Goal: Register for event/course

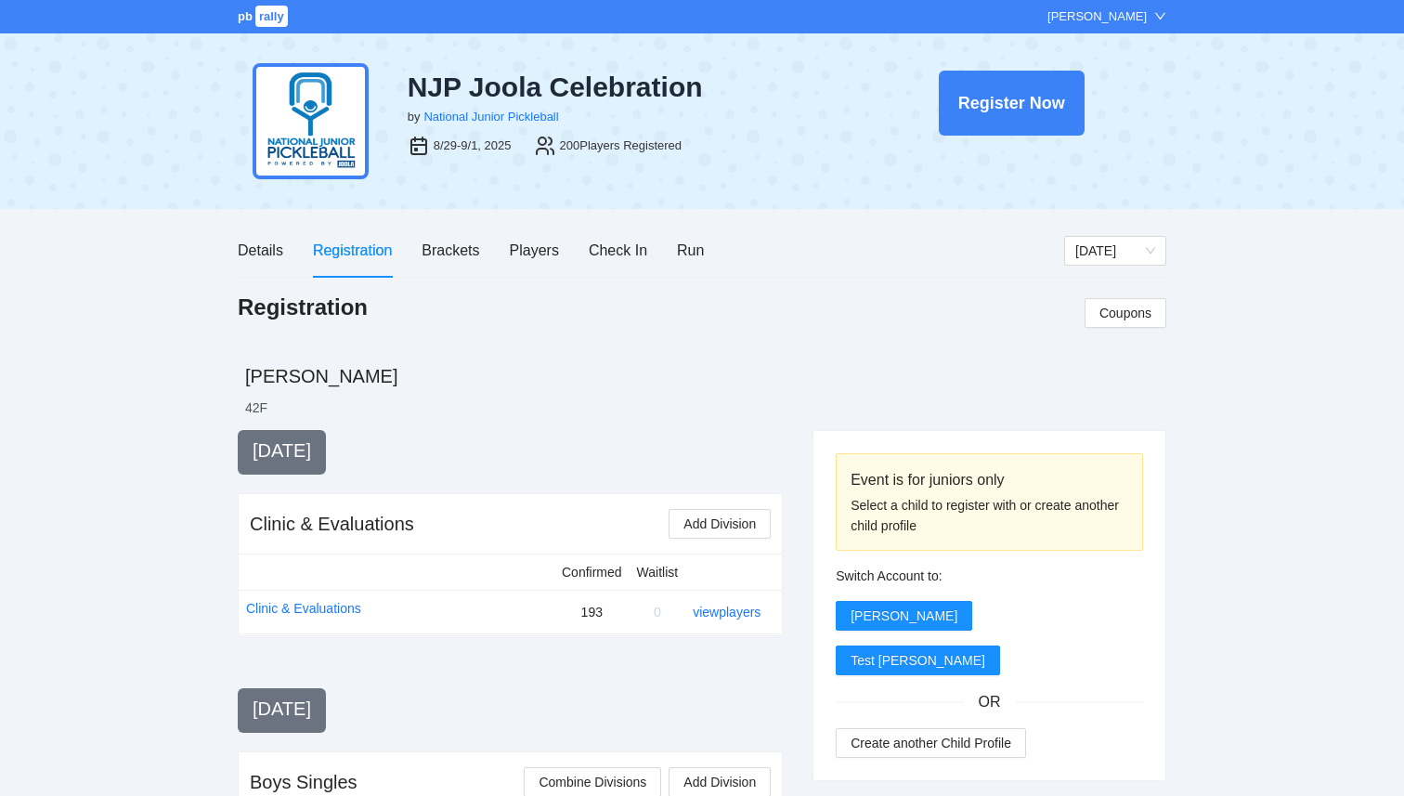
click at [273, 19] on span "rally" at bounding box center [271, 16] width 32 height 21
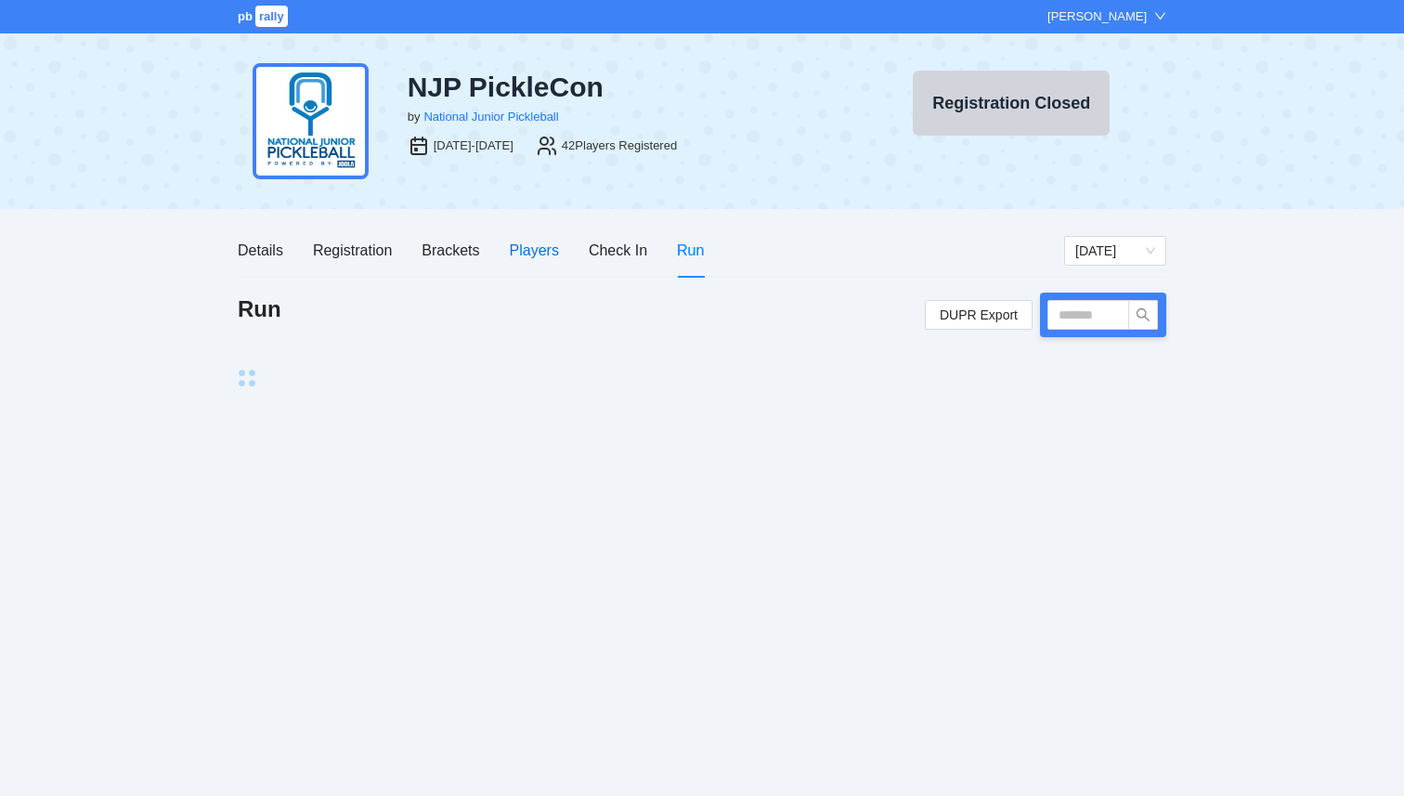
click at [536, 251] on div "Players" at bounding box center [534, 250] width 49 height 23
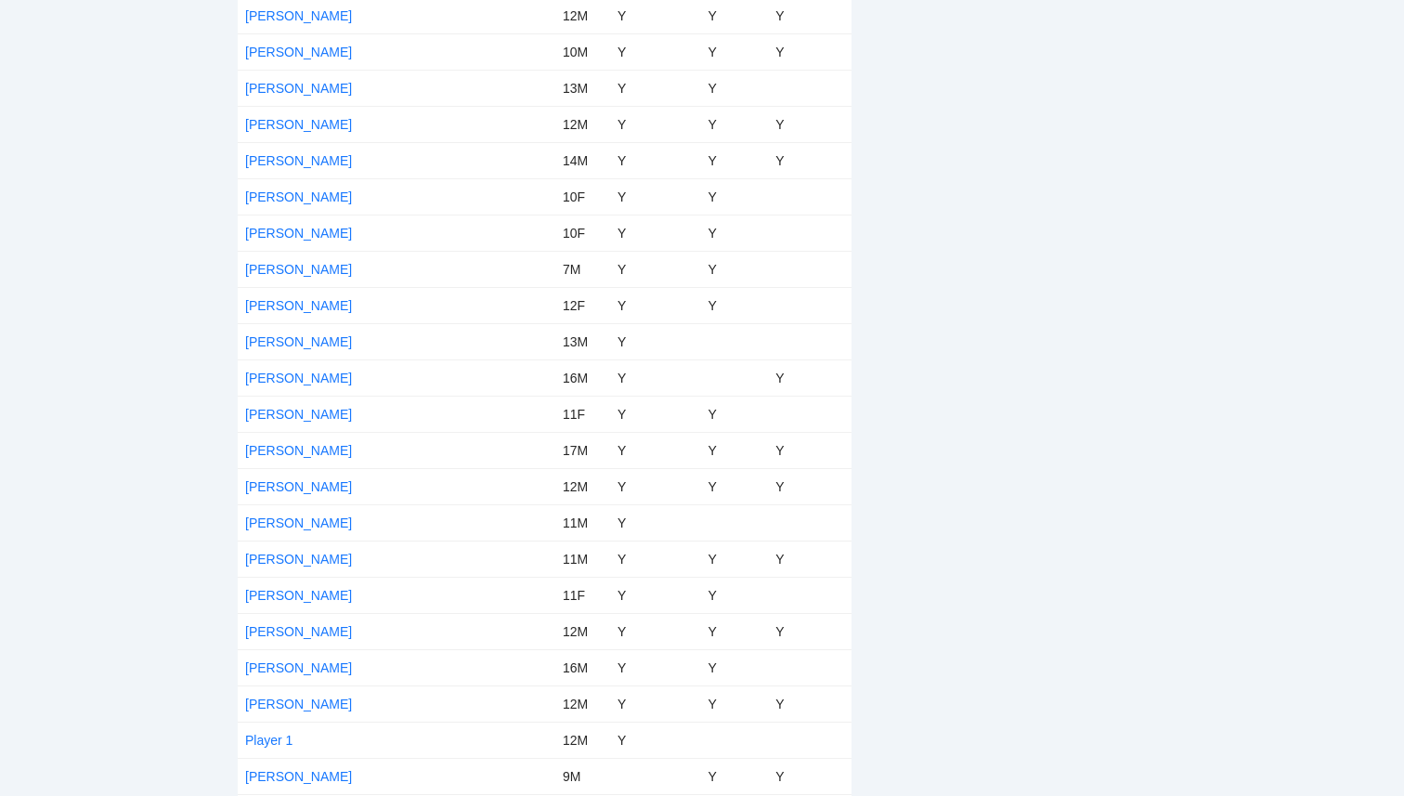
scroll to position [1123, 0]
click at [286, 633] on link "Rex Zeller" at bounding box center [298, 633] width 107 height 15
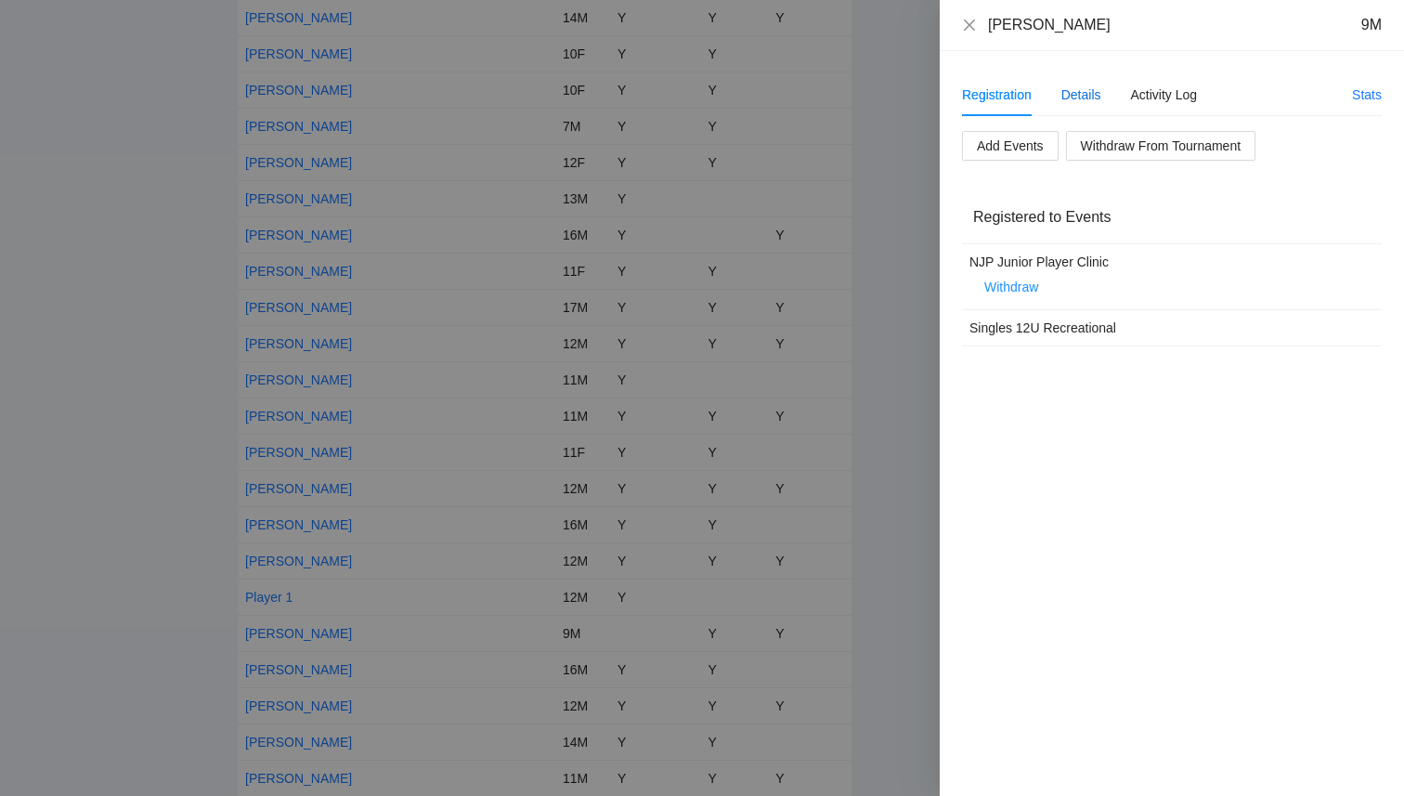
click at [1084, 93] on div "Details" at bounding box center [1081, 94] width 40 height 20
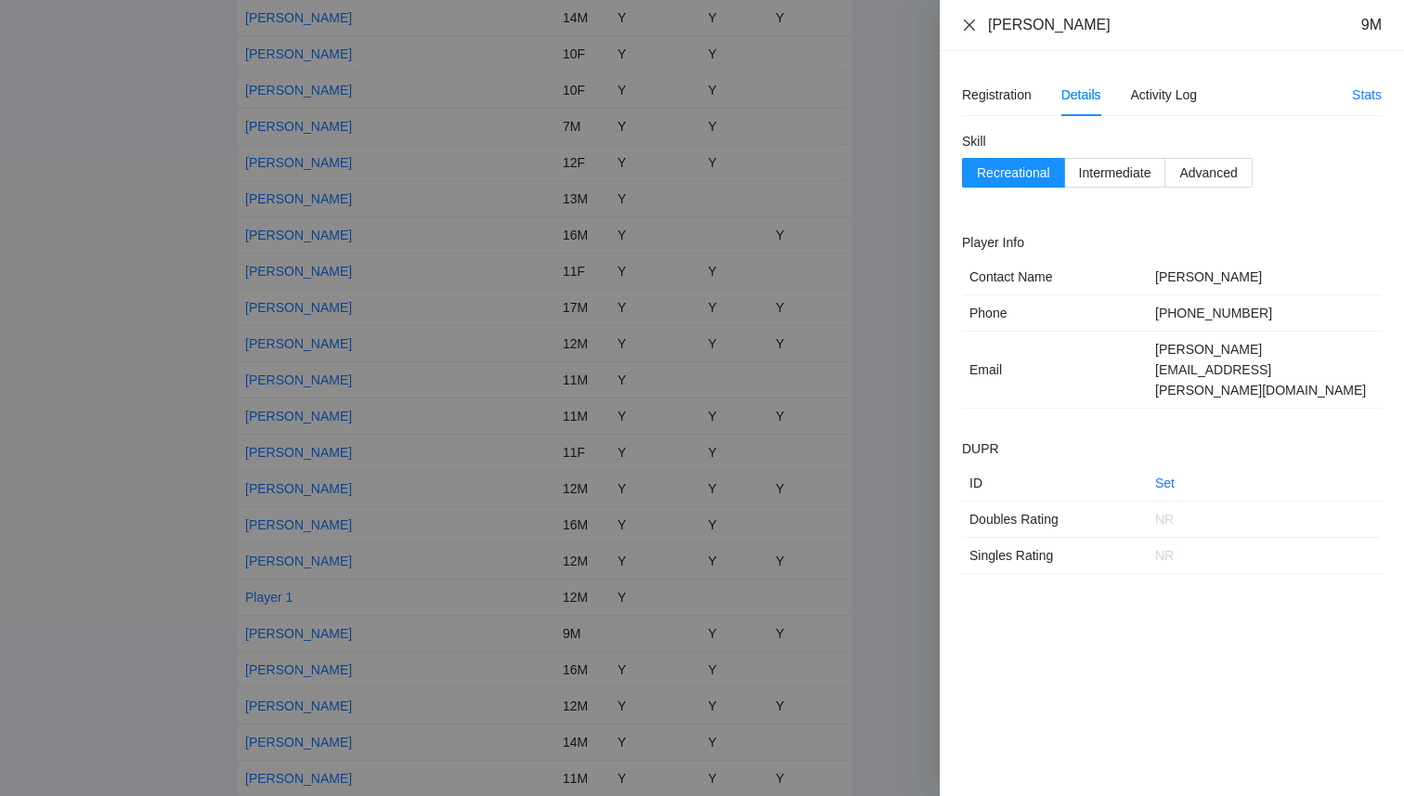
click at [972, 26] on icon "close" at bounding box center [969, 25] width 15 height 15
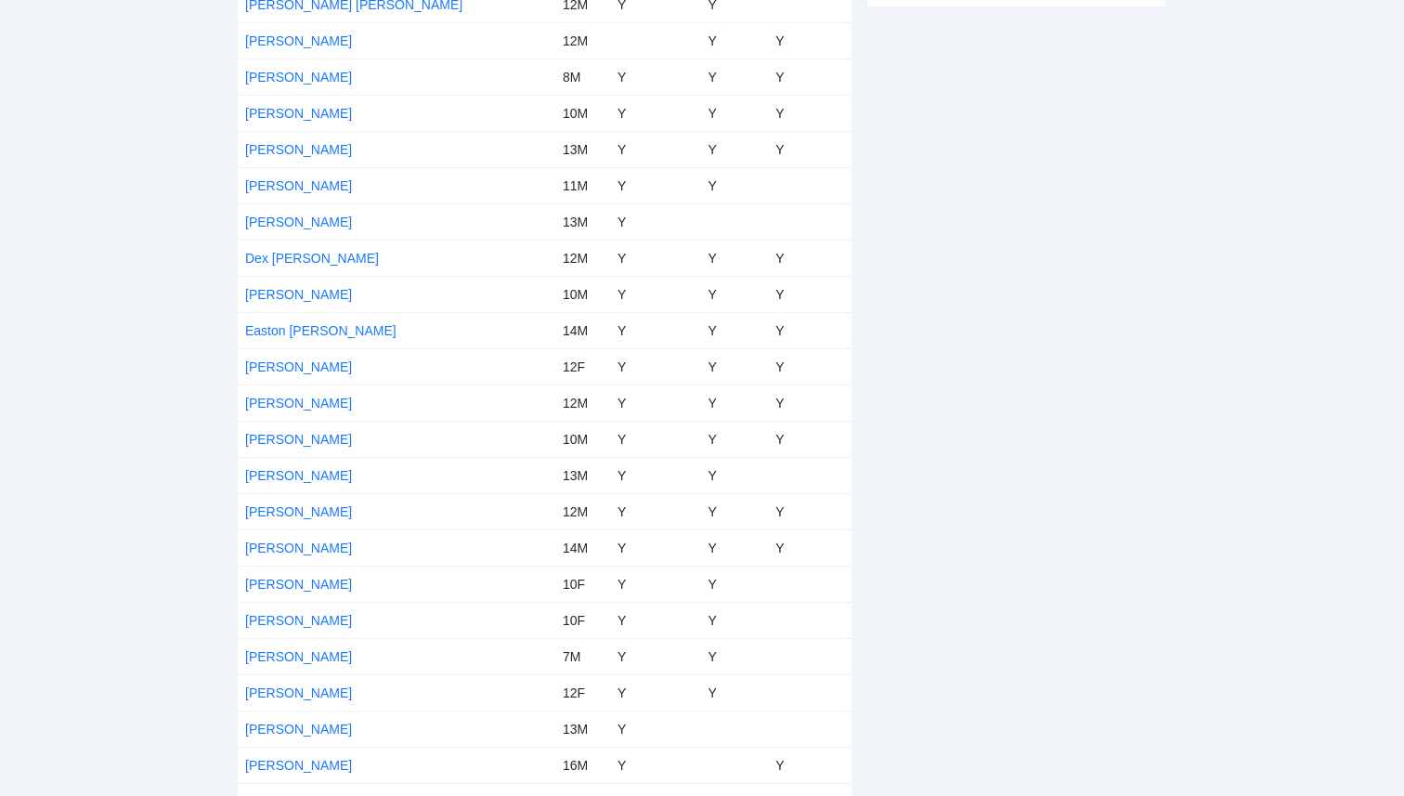
scroll to position [601, 0]
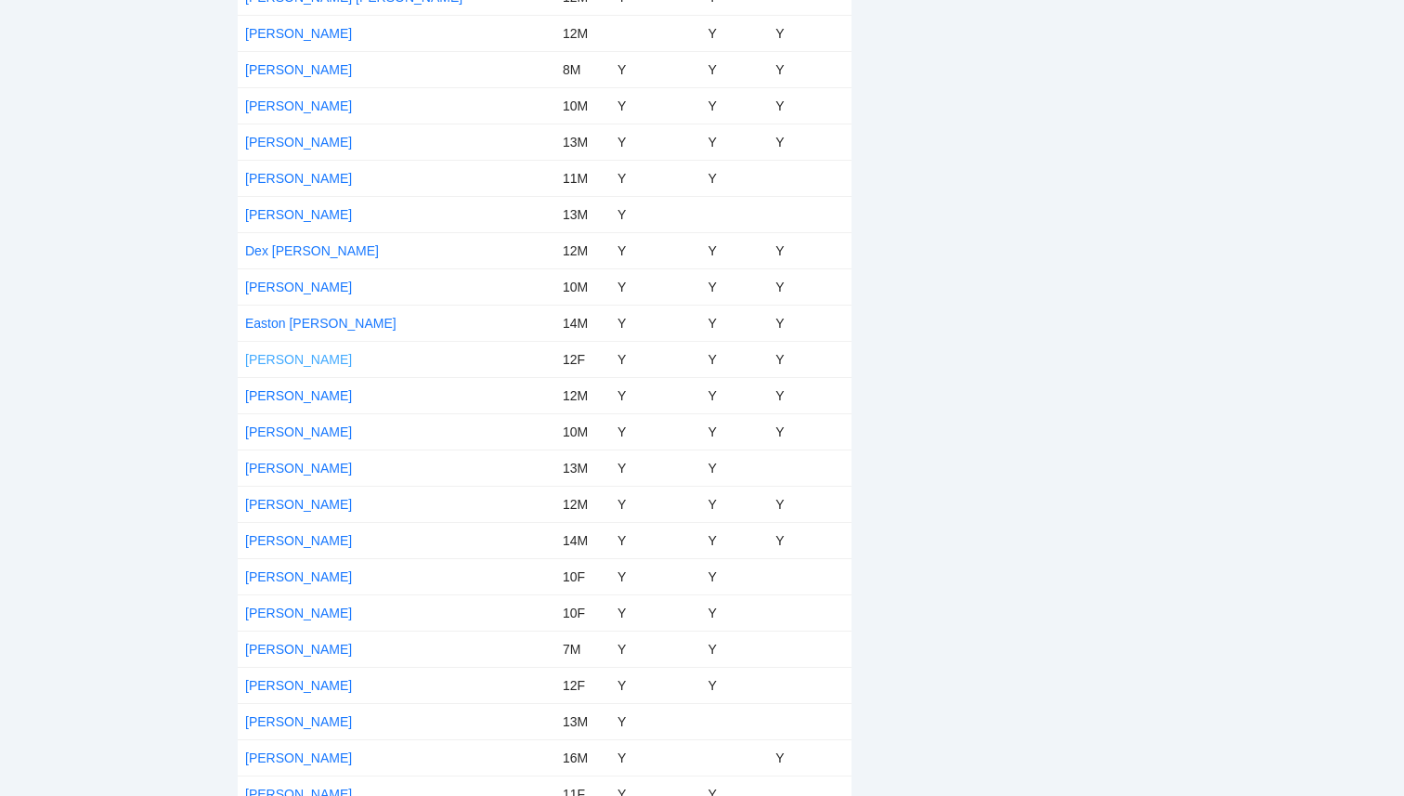
click at [292, 356] on link "Ella Gracio" at bounding box center [298, 359] width 107 height 15
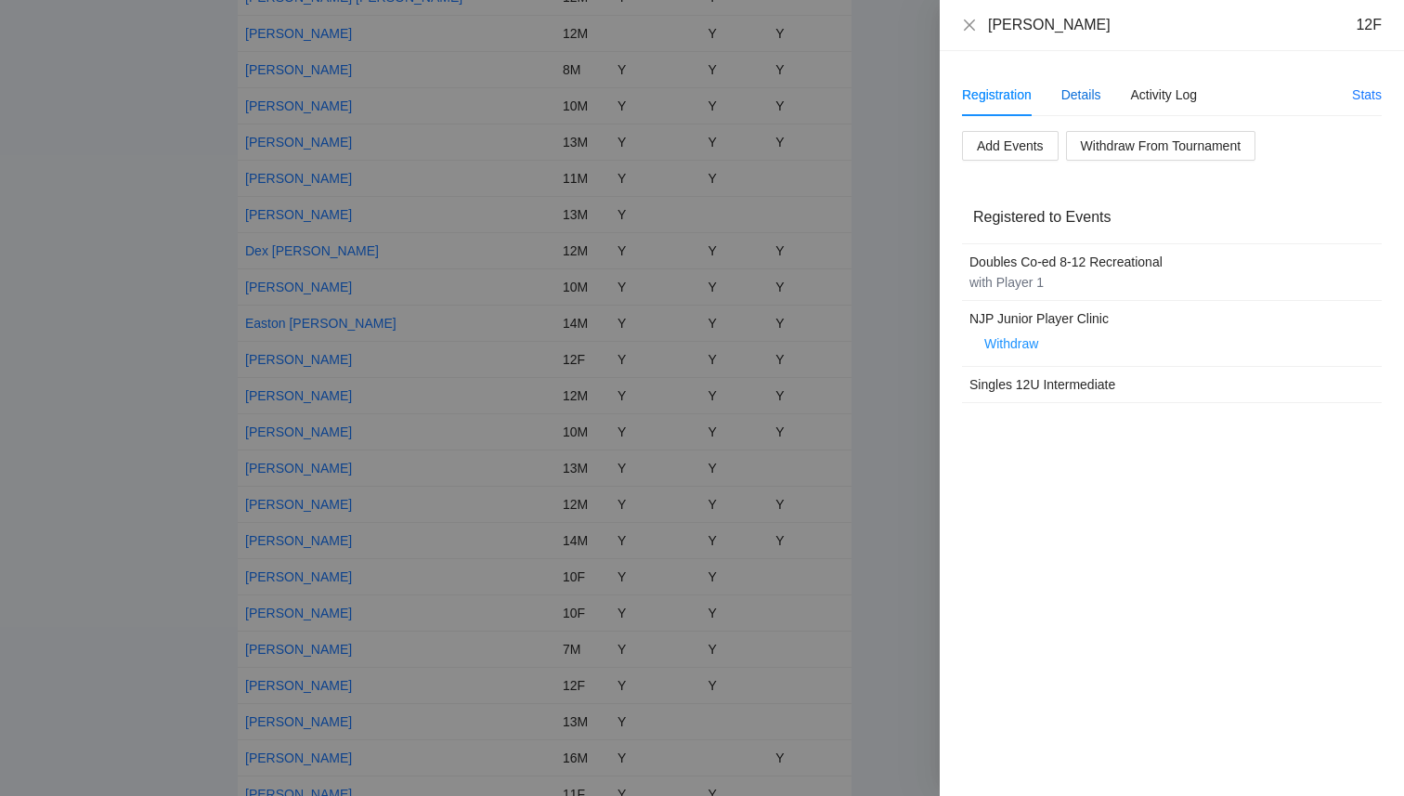
click at [1081, 86] on div "Details" at bounding box center [1081, 94] width 40 height 20
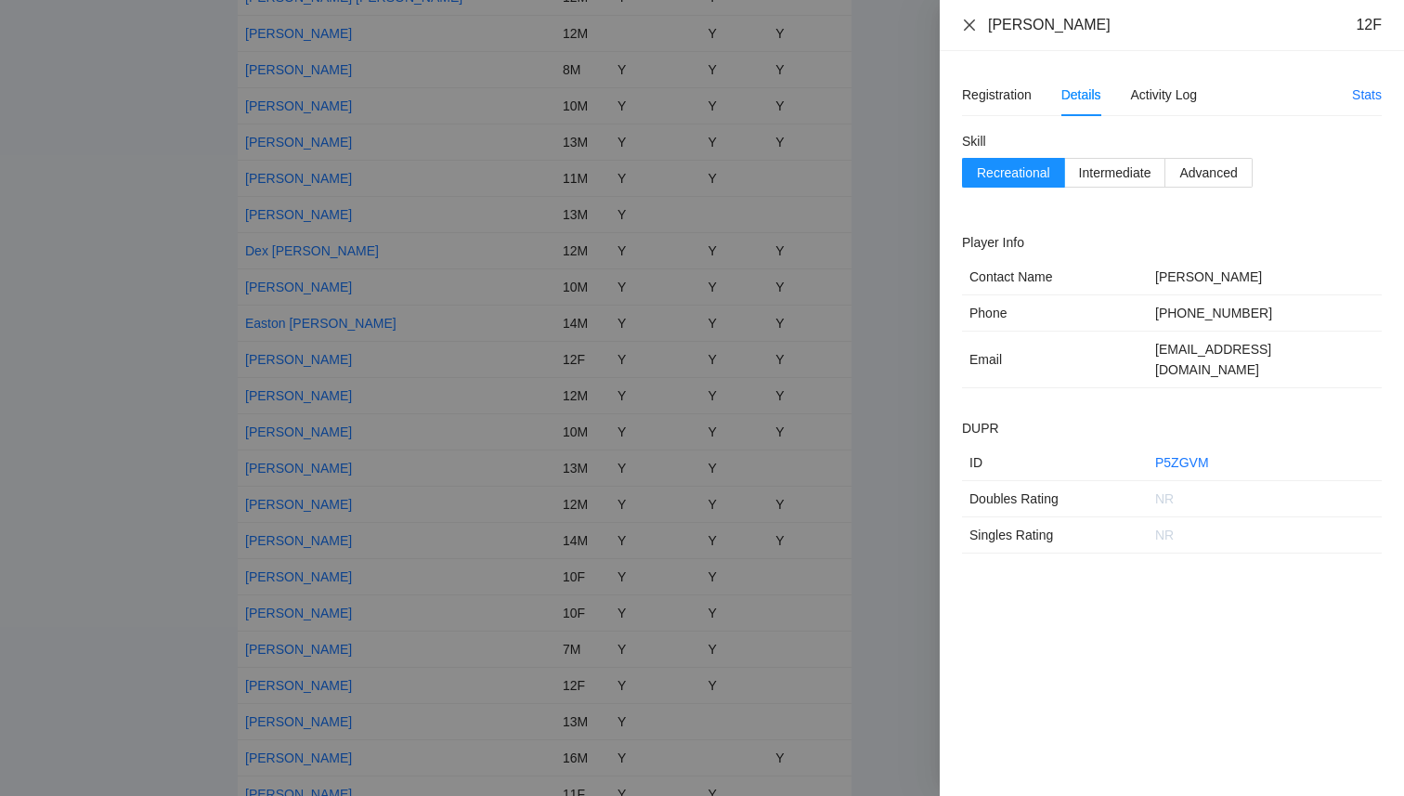
click at [964, 19] on icon "close" at bounding box center [969, 25] width 15 height 15
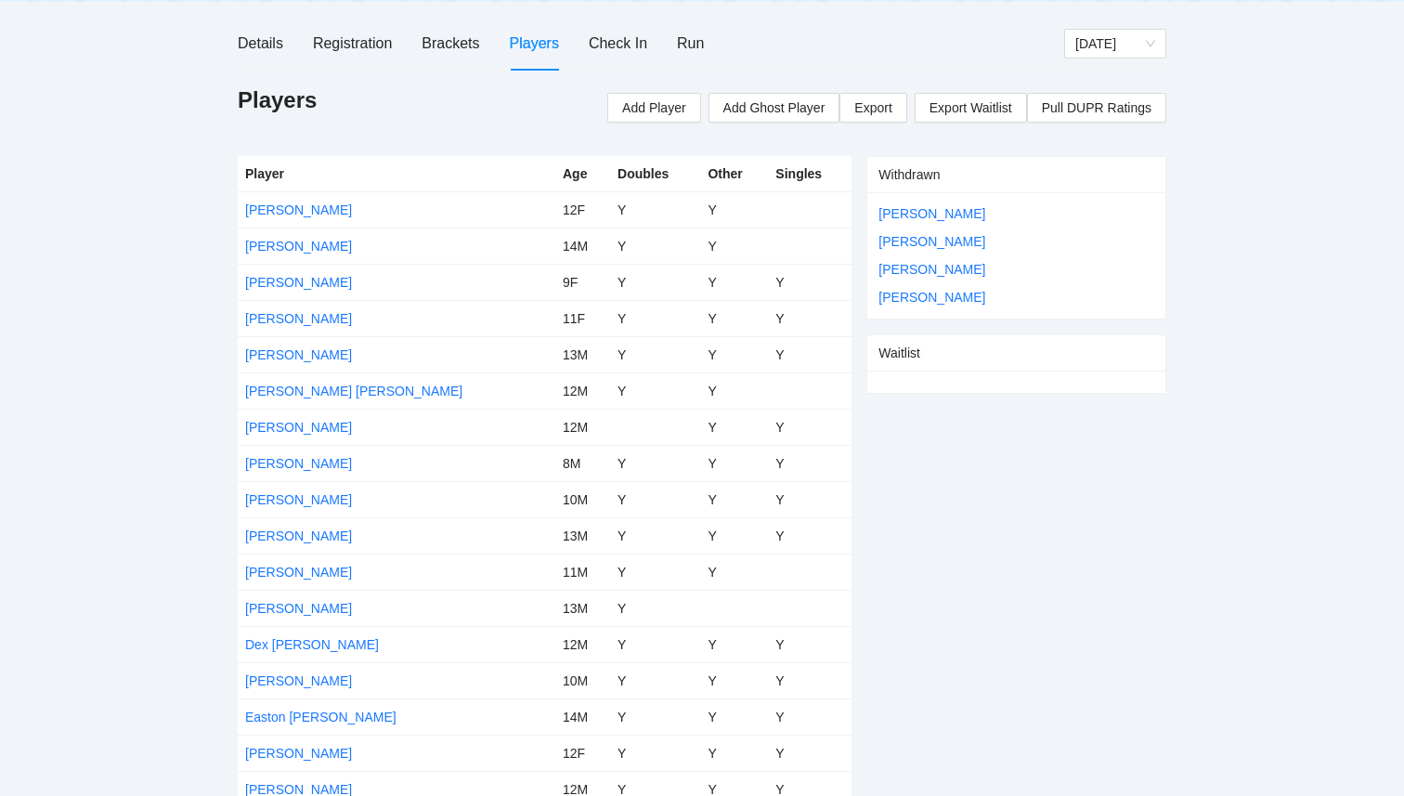
scroll to position [0, 0]
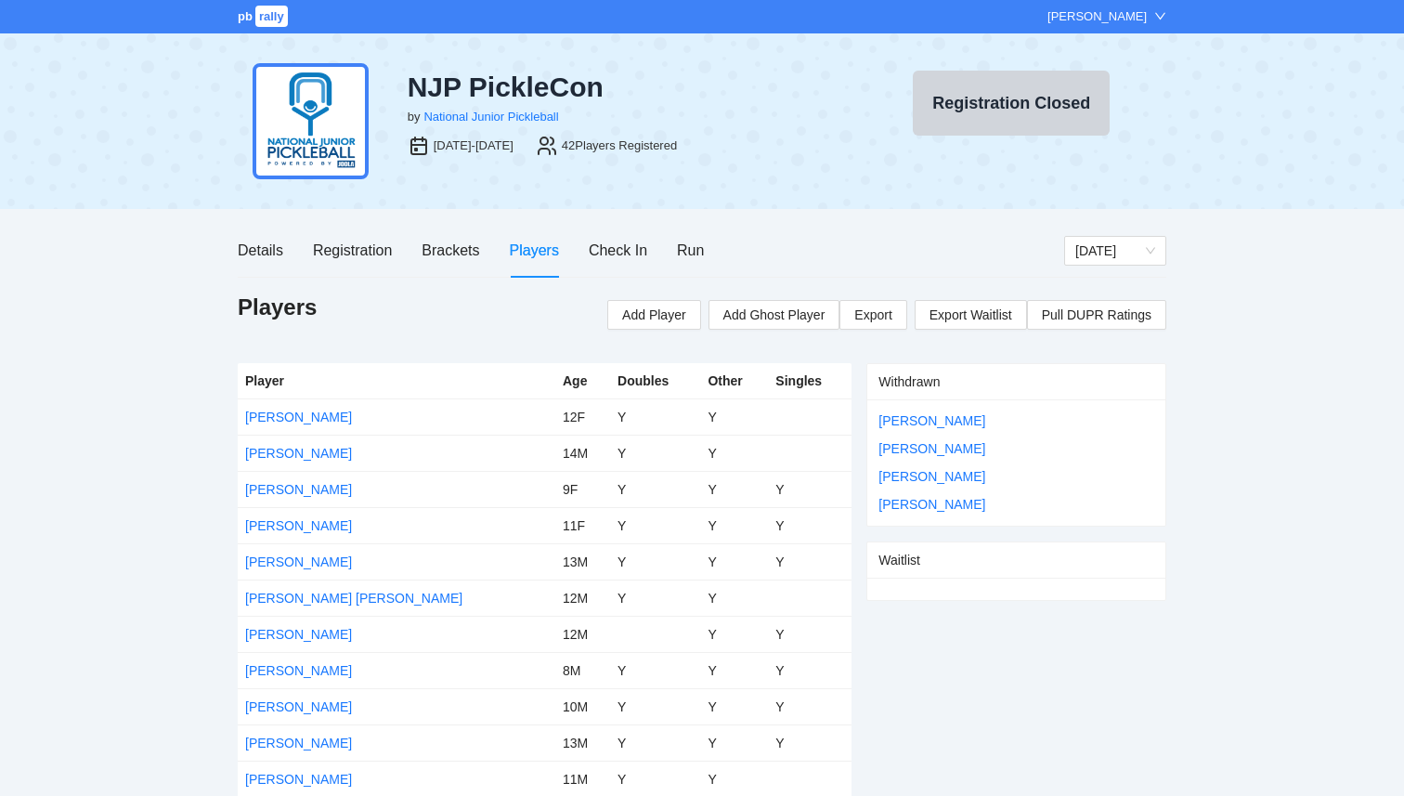
click at [266, 16] on span "rally" at bounding box center [271, 16] width 32 height 21
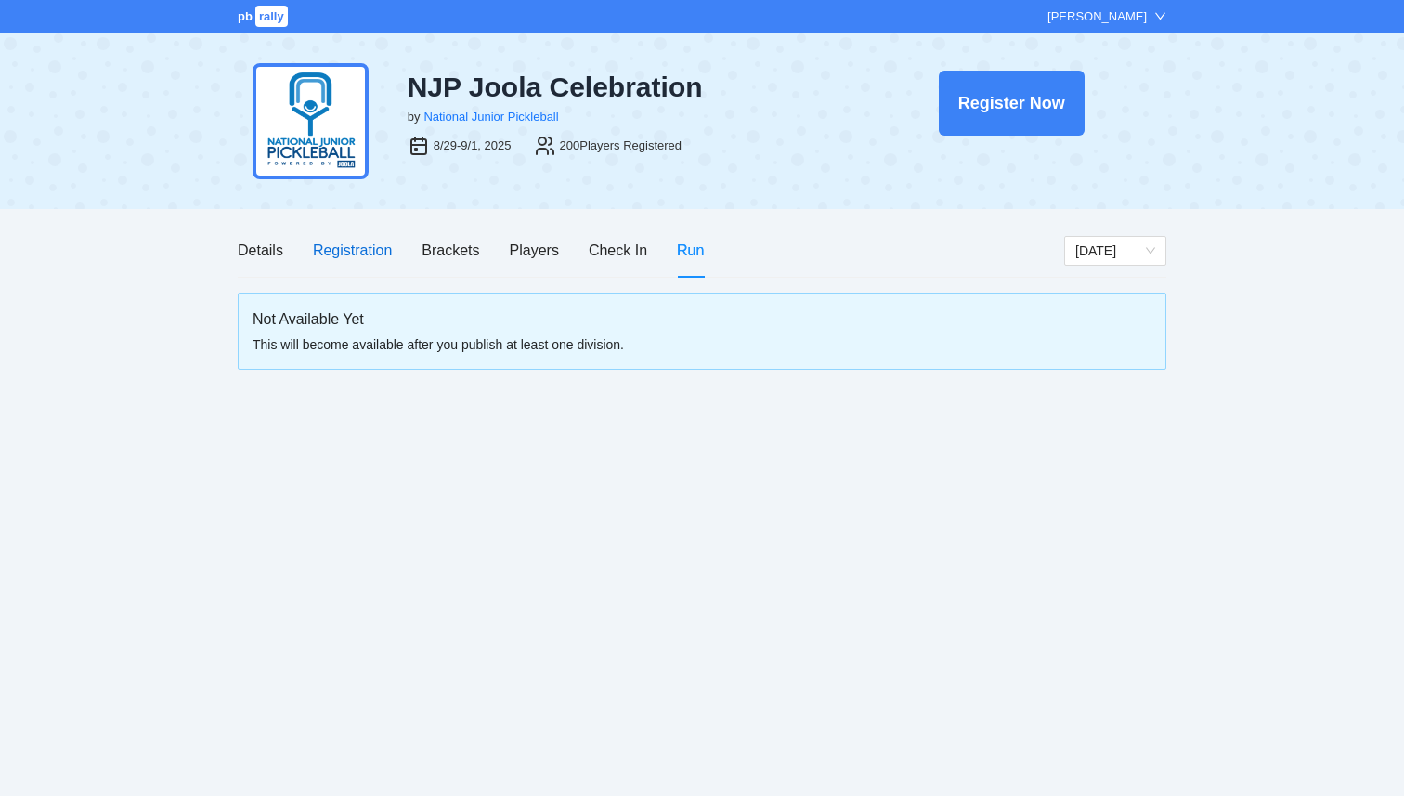
click at [323, 254] on div "Registration" at bounding box center [352, 250] width 79 height 23
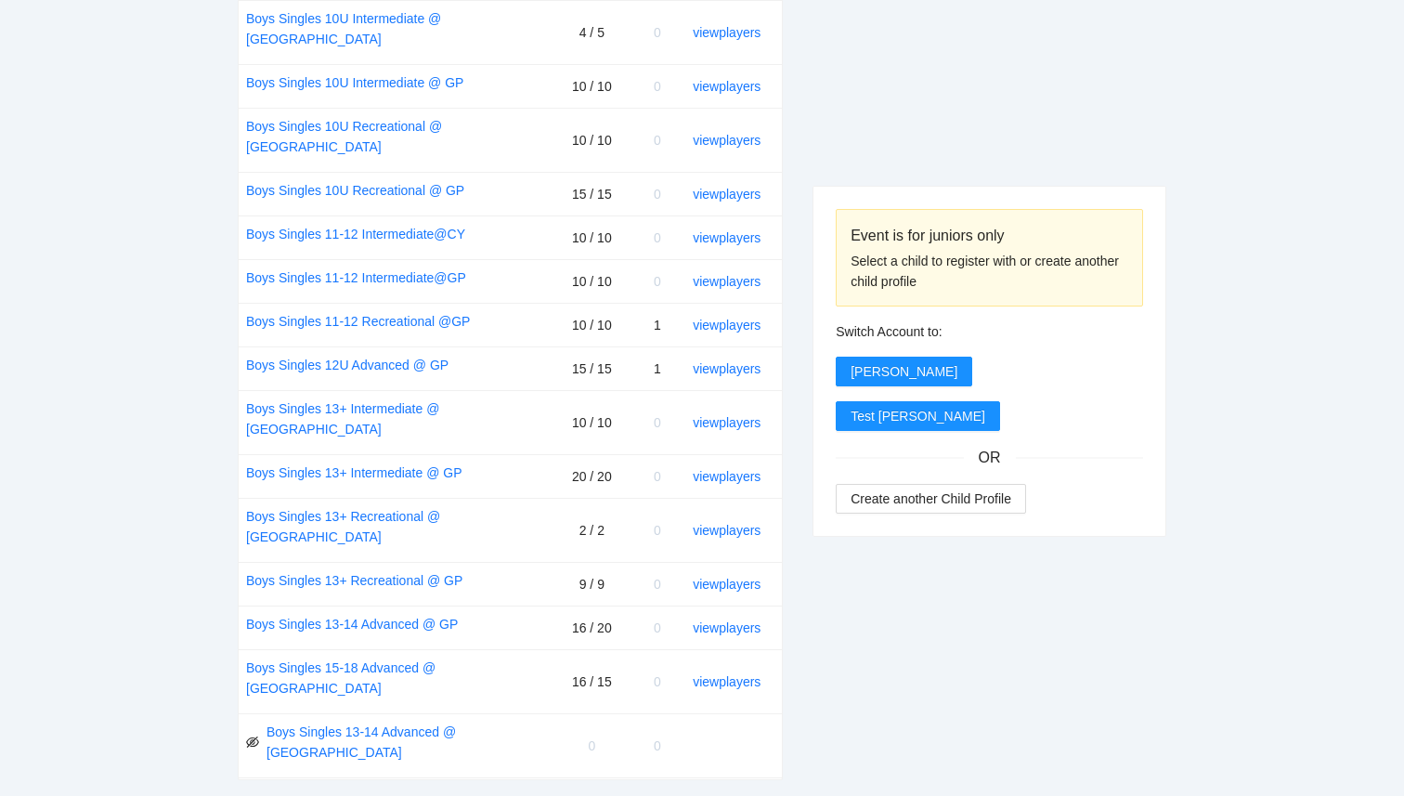
scroll to position [850, 0]
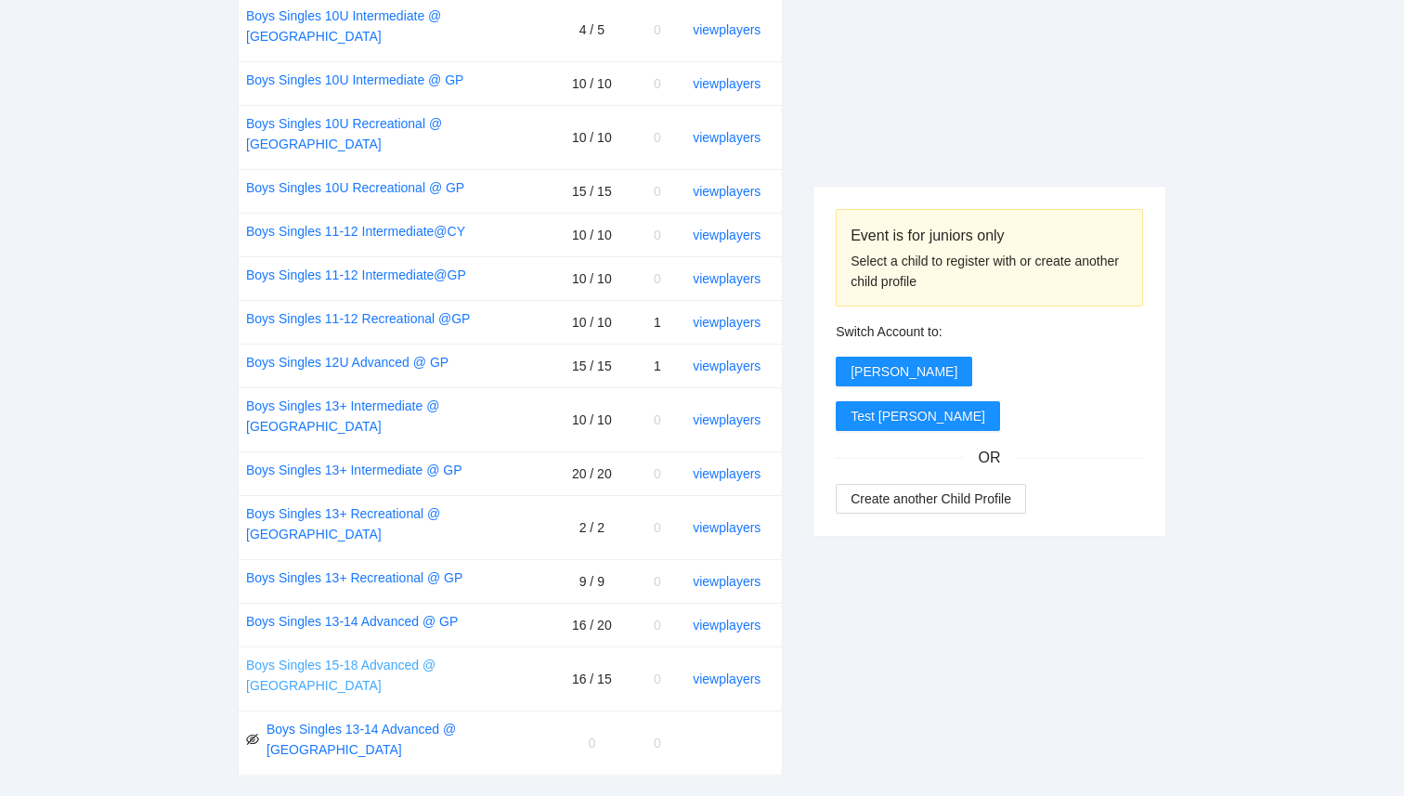
click at [419, 654] on link "Boys Singles 15-18 Advanced @ [GEOGRAPHIC_DATA]" at bounding box center [396, 674] width 301 height 41
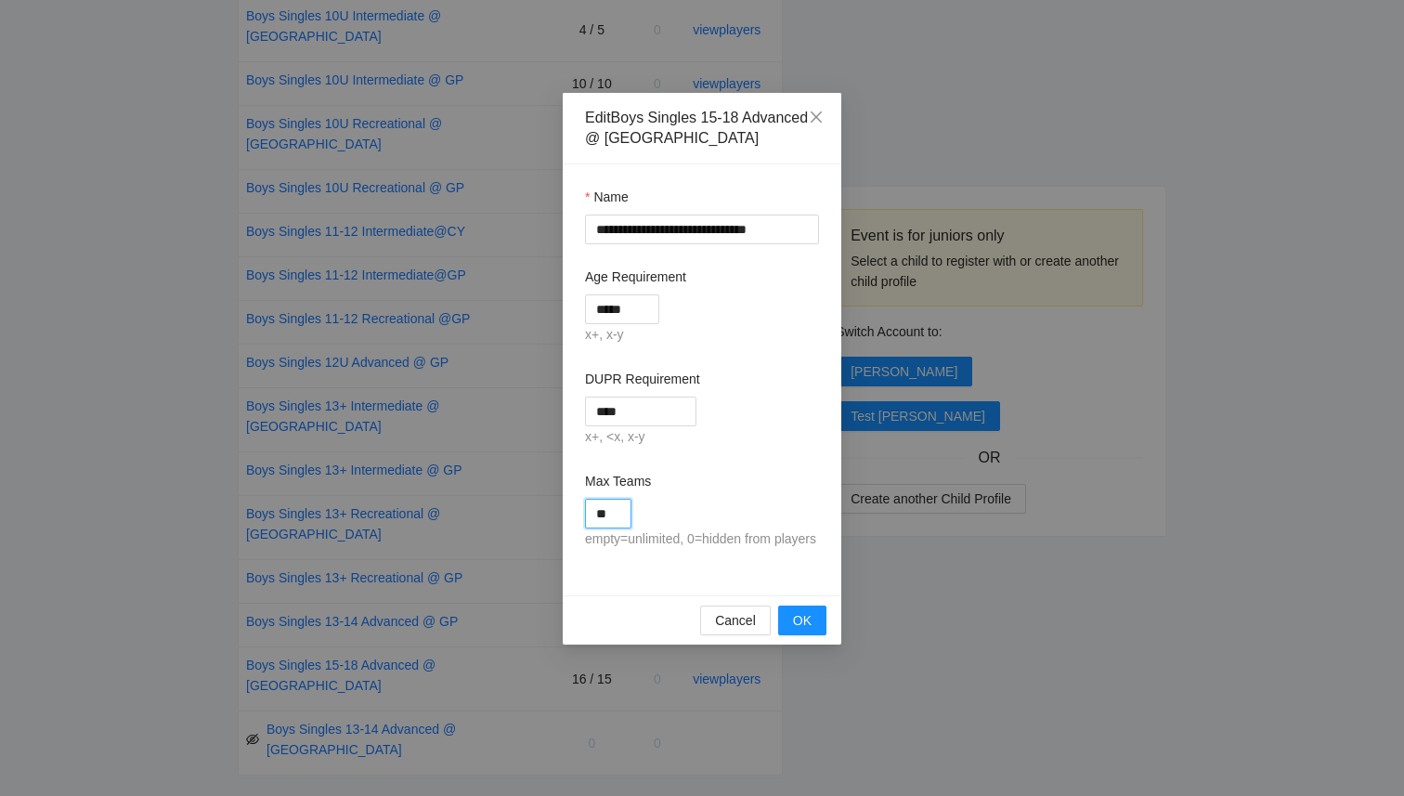
click at [610, 519] on input "**" at bounding box center [608, 513] width 46 height 30
type input "**"
click at [778, 590] on div "**********" at bounding box center [702, 379] width 278 height 431
click at [790, 631] on button "OK" at bounding box center [802, 620] width 48 height 30
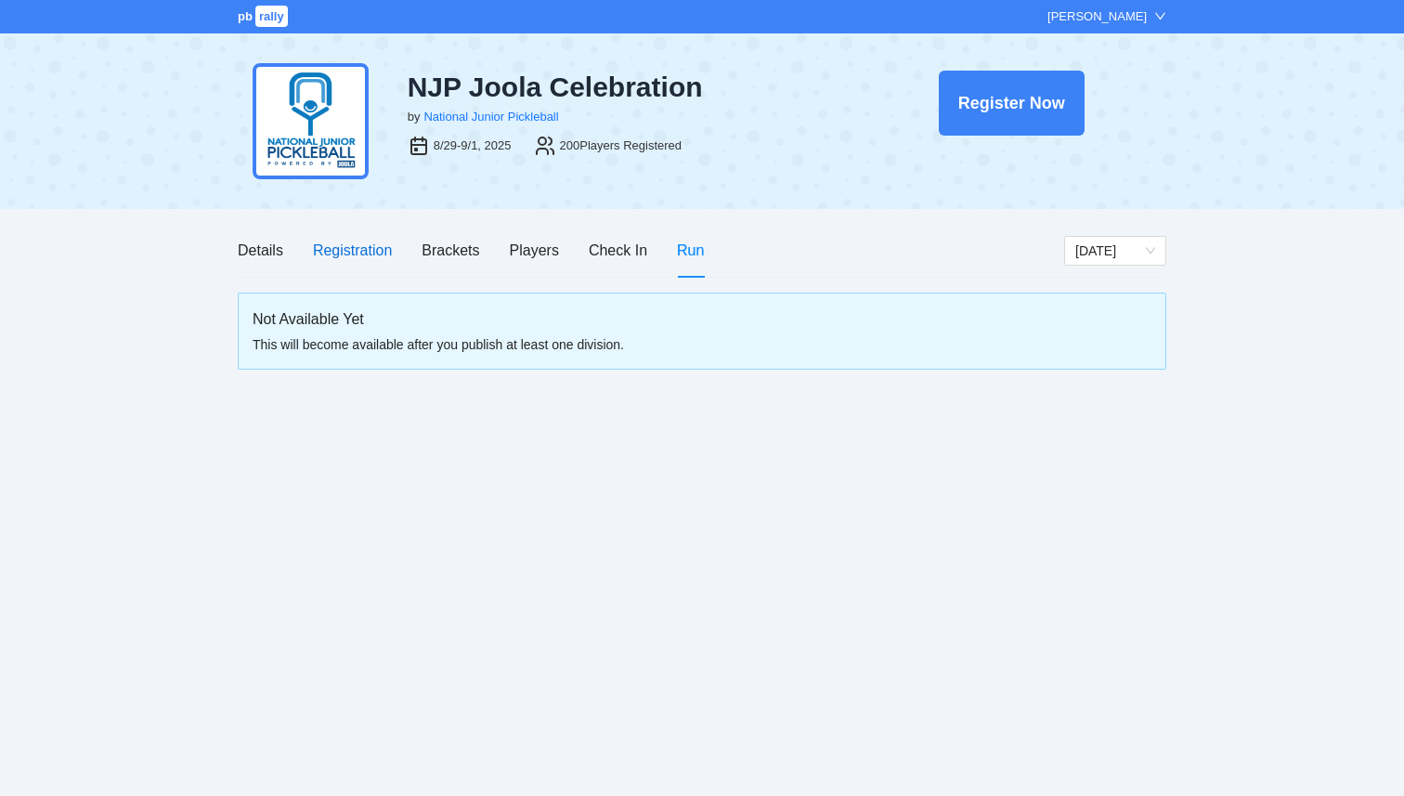
click at [355, 247] on div "Registration" at bounding box center [352, 250] width 79 height 23
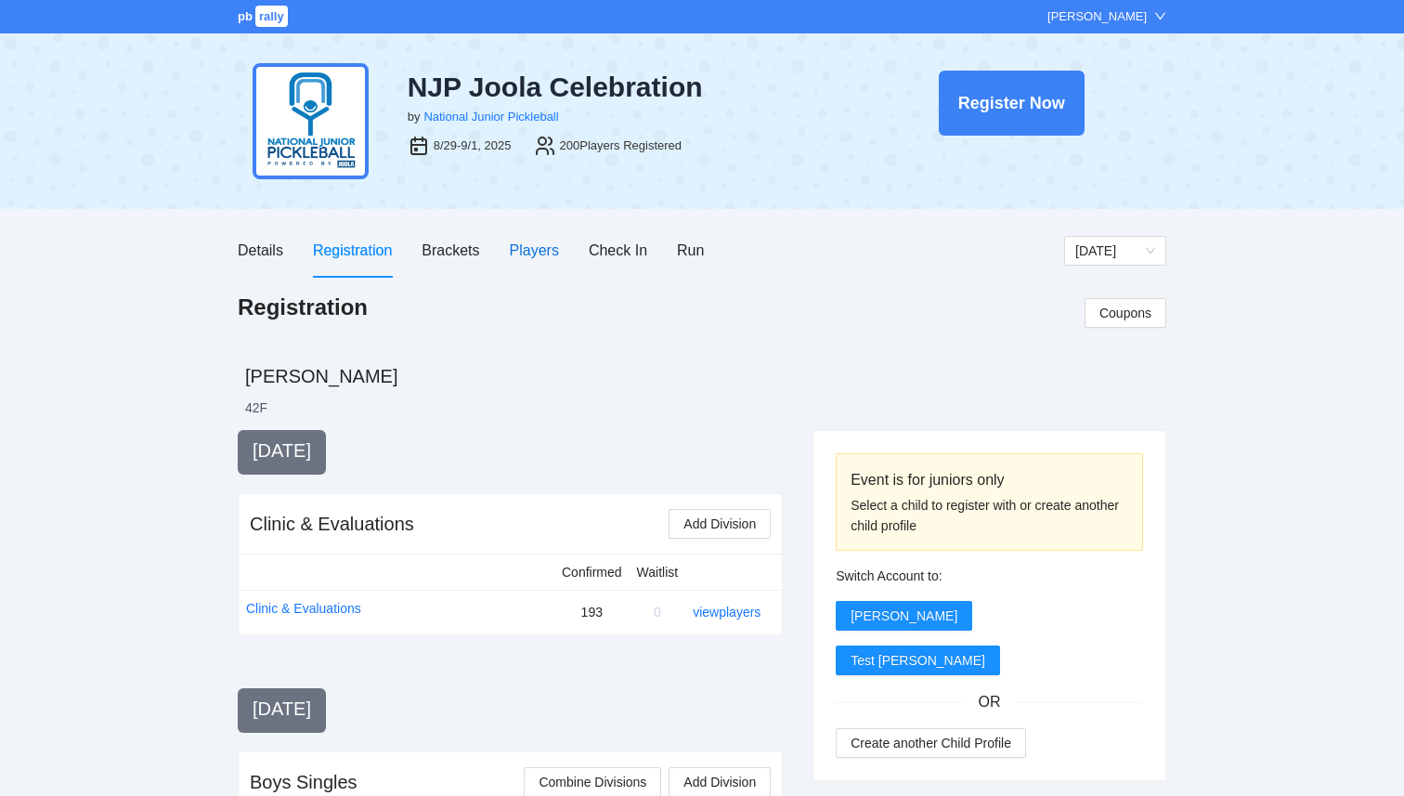
click at [544, 248] on div "Players" at bounding box center [534, 250] width 49 height 23
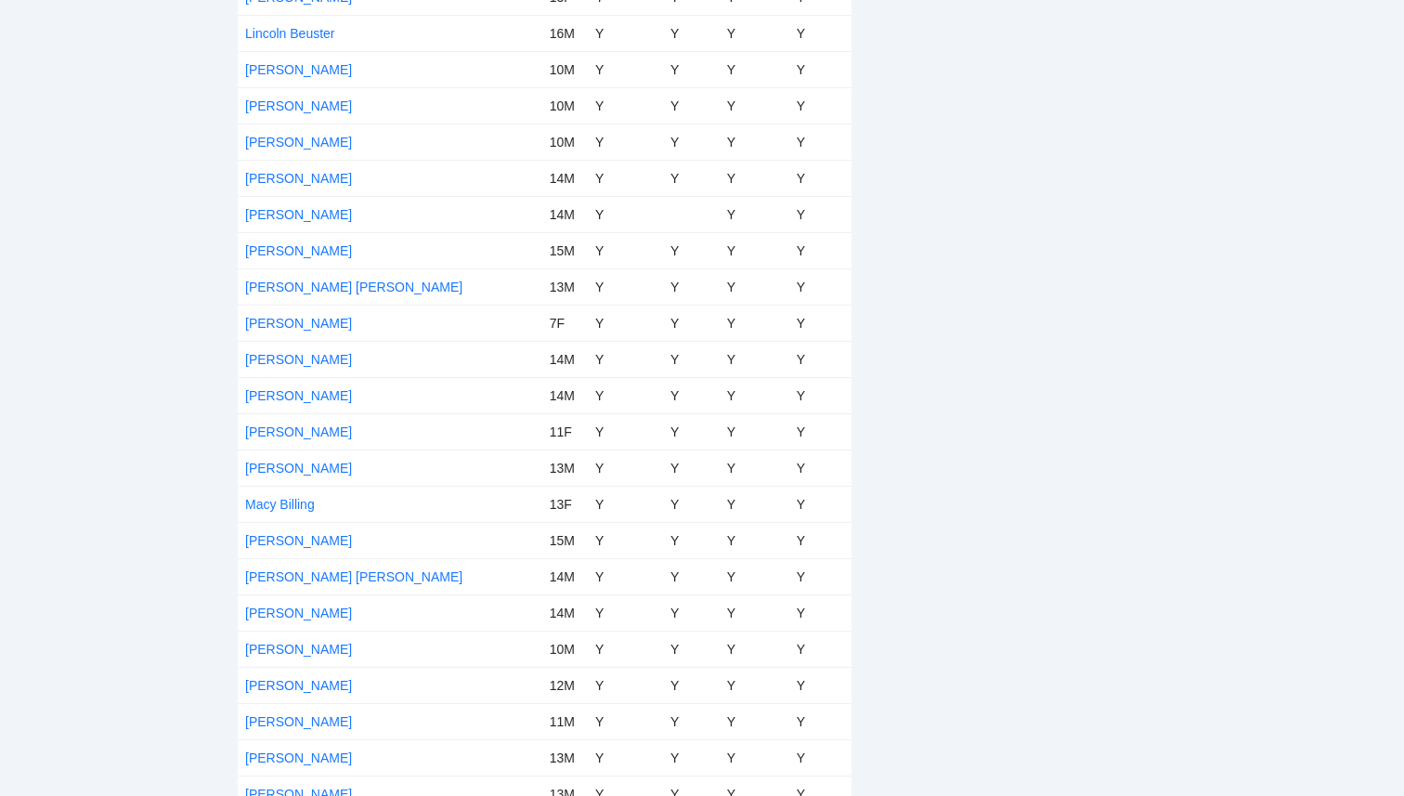
scroll to position [5131, 0]
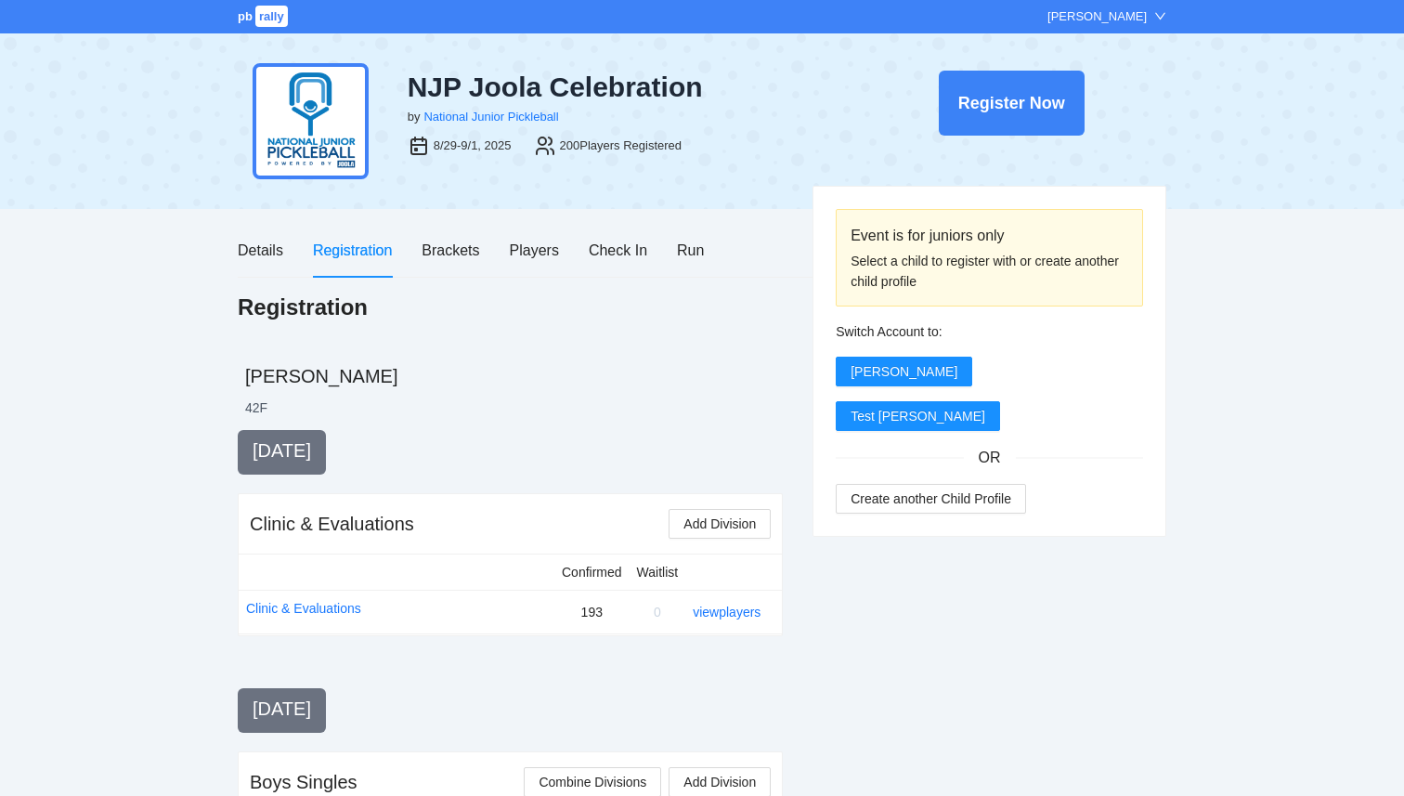
scroll to position [847, 0]
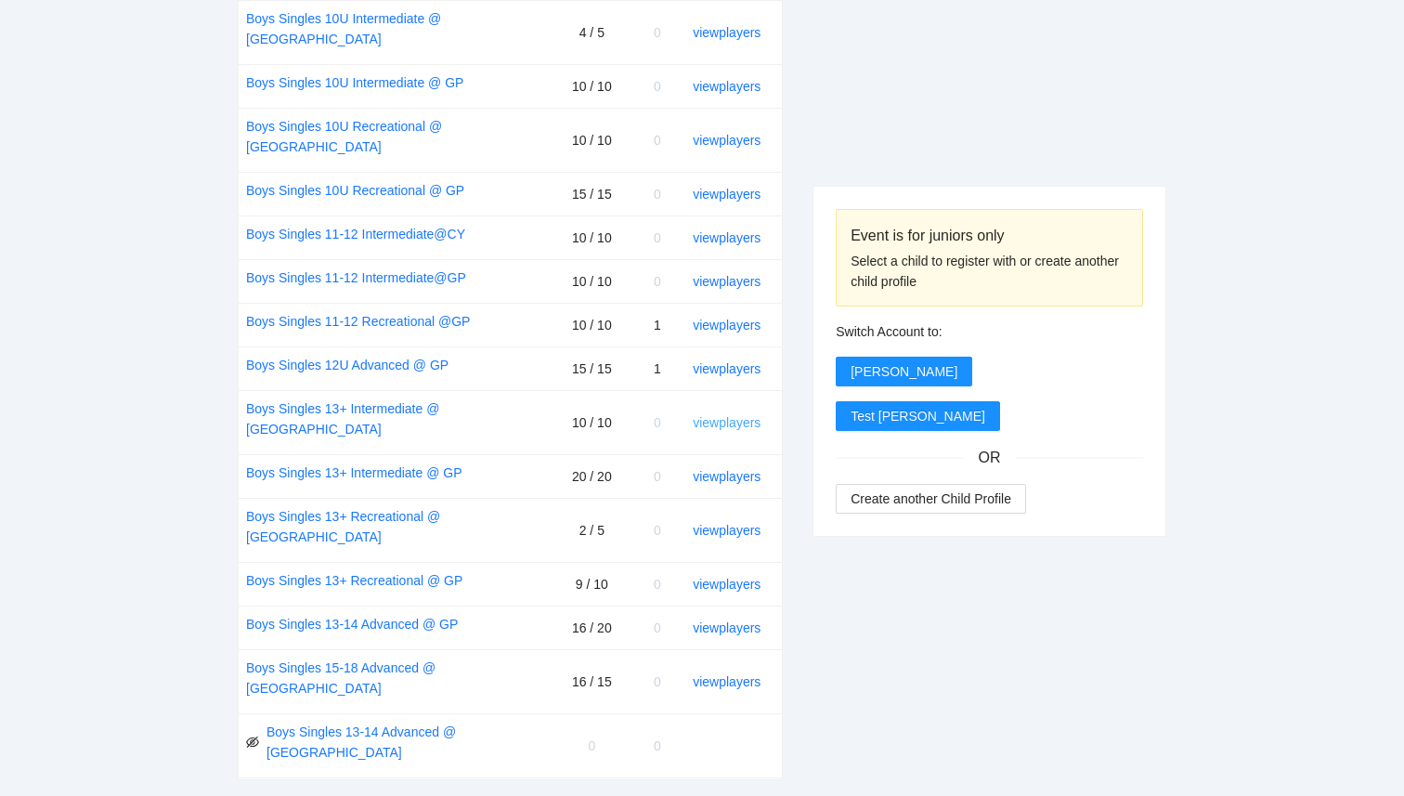
click at [743, 415] on link "view players" at bounding box center [726, 422] width 68 height 15
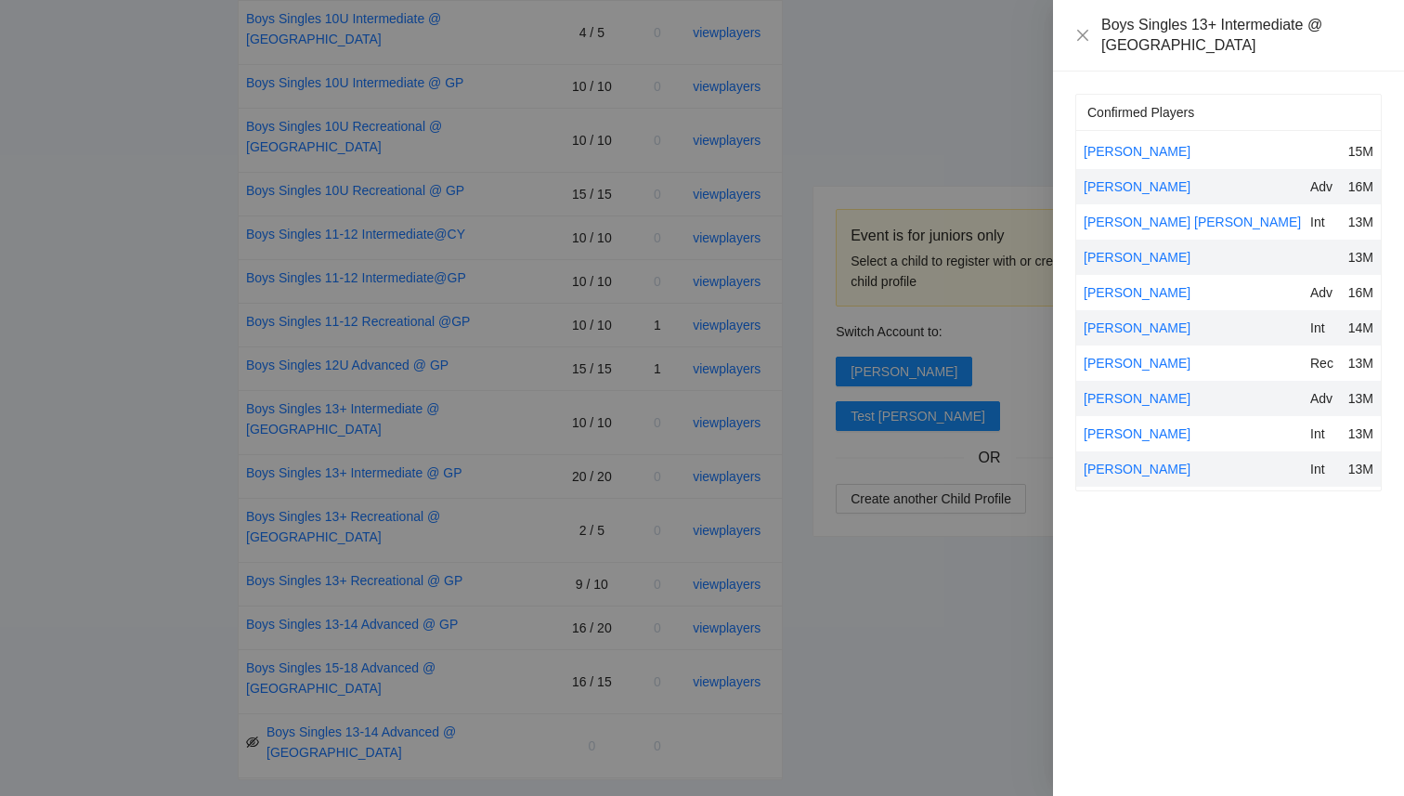
click at [828, 557] on div at bounding box center [702, 398] width 1404 height 796
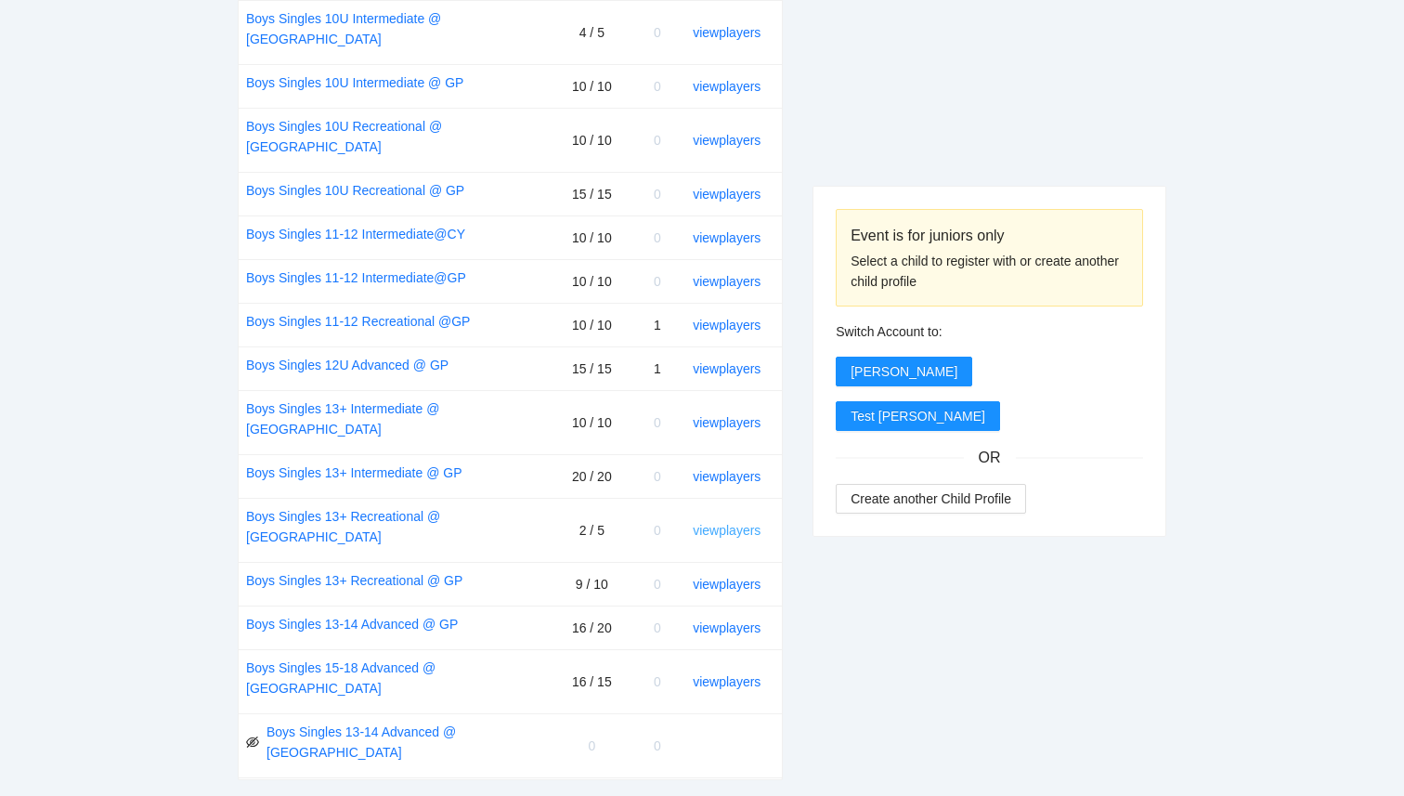
click at [747, 523] on link "view players" at bounding box center [726, 530] width 68 height 15
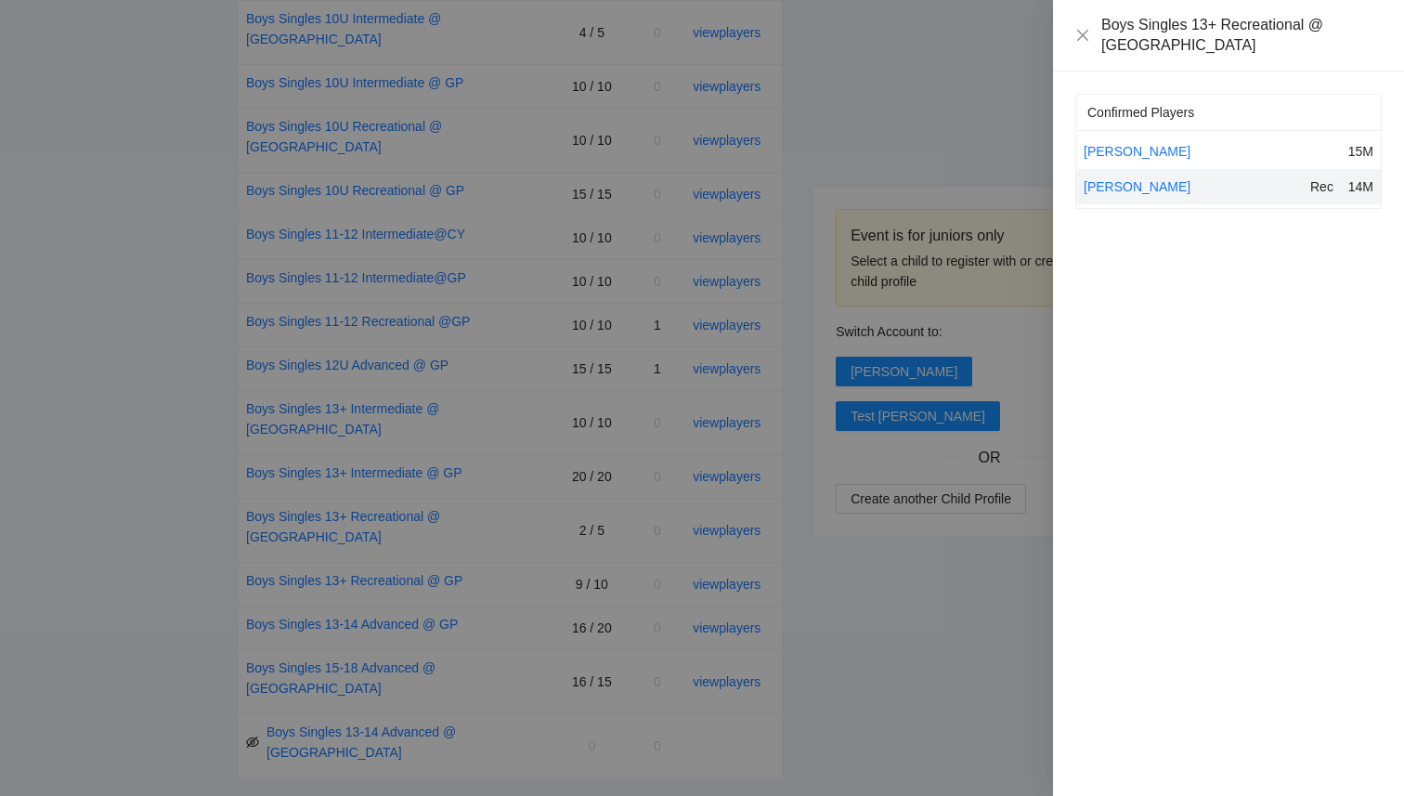
click at [937, 610] on div at bounding box center [702, 398] width 1404 height 796
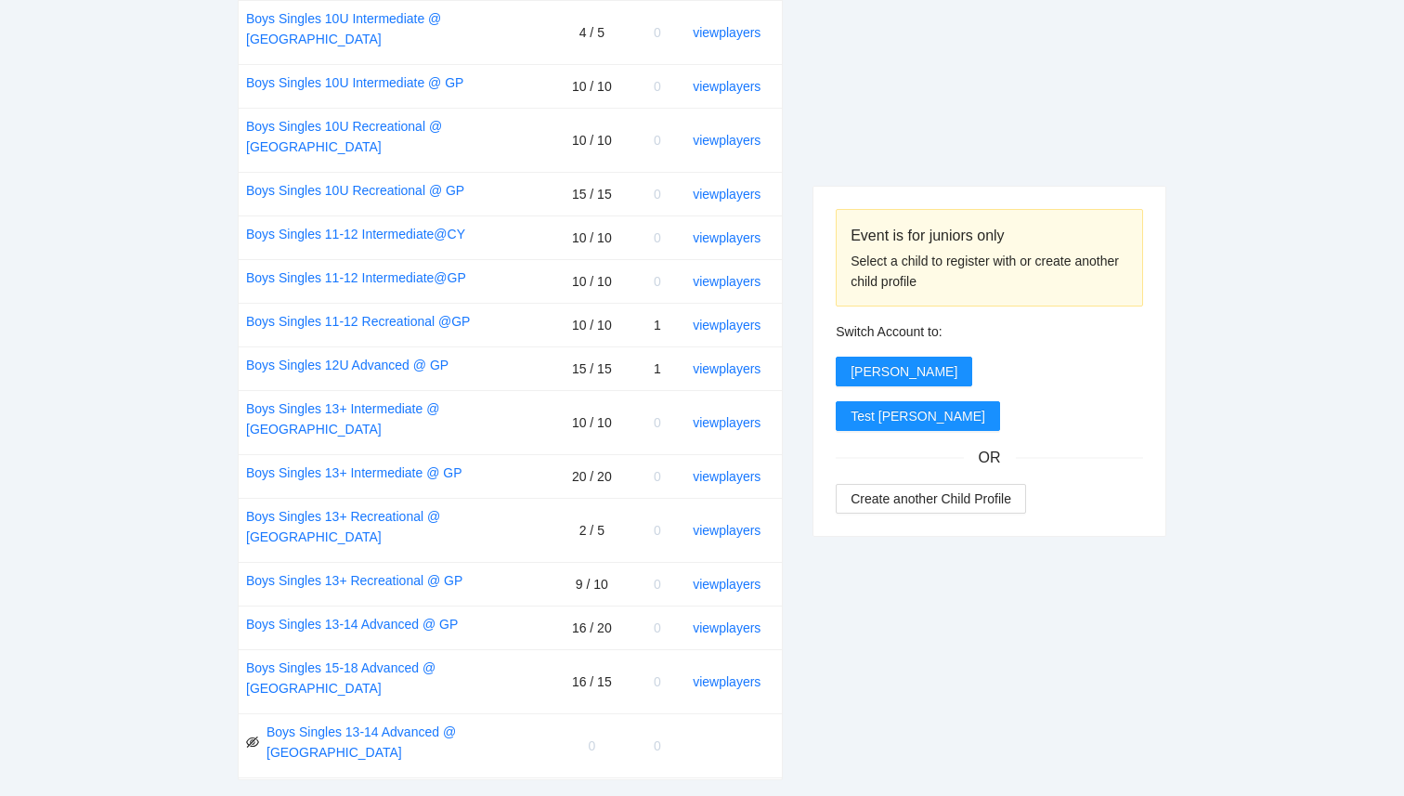
click at [737, 520] on div "view players" at bounding box center [729, 530] width 74 height 20
click at [737, 523] on link "view players" at bounding box center [726, 530] width 68 height 15
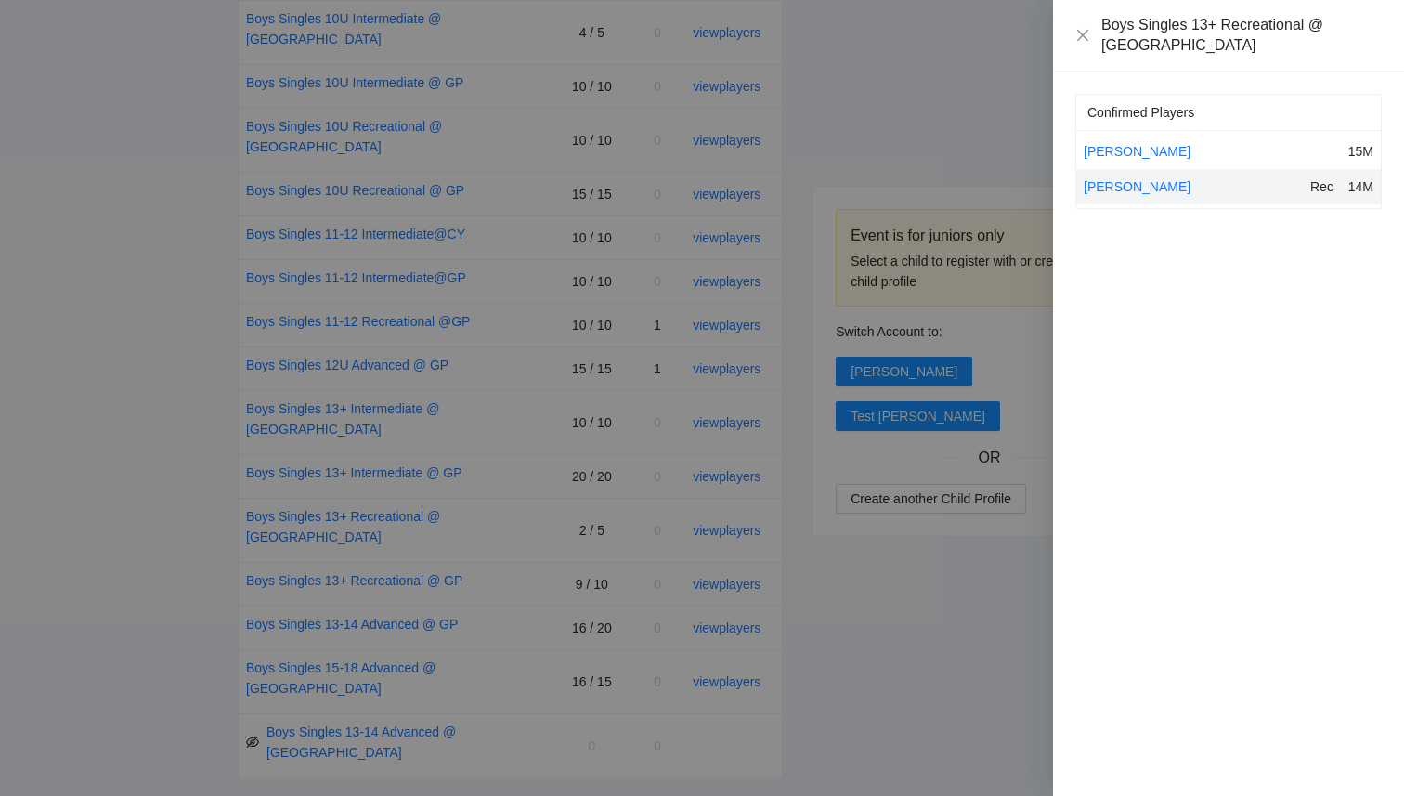
click at [915, 602] on div at bounding box center [702, 398] width 1404 height 796
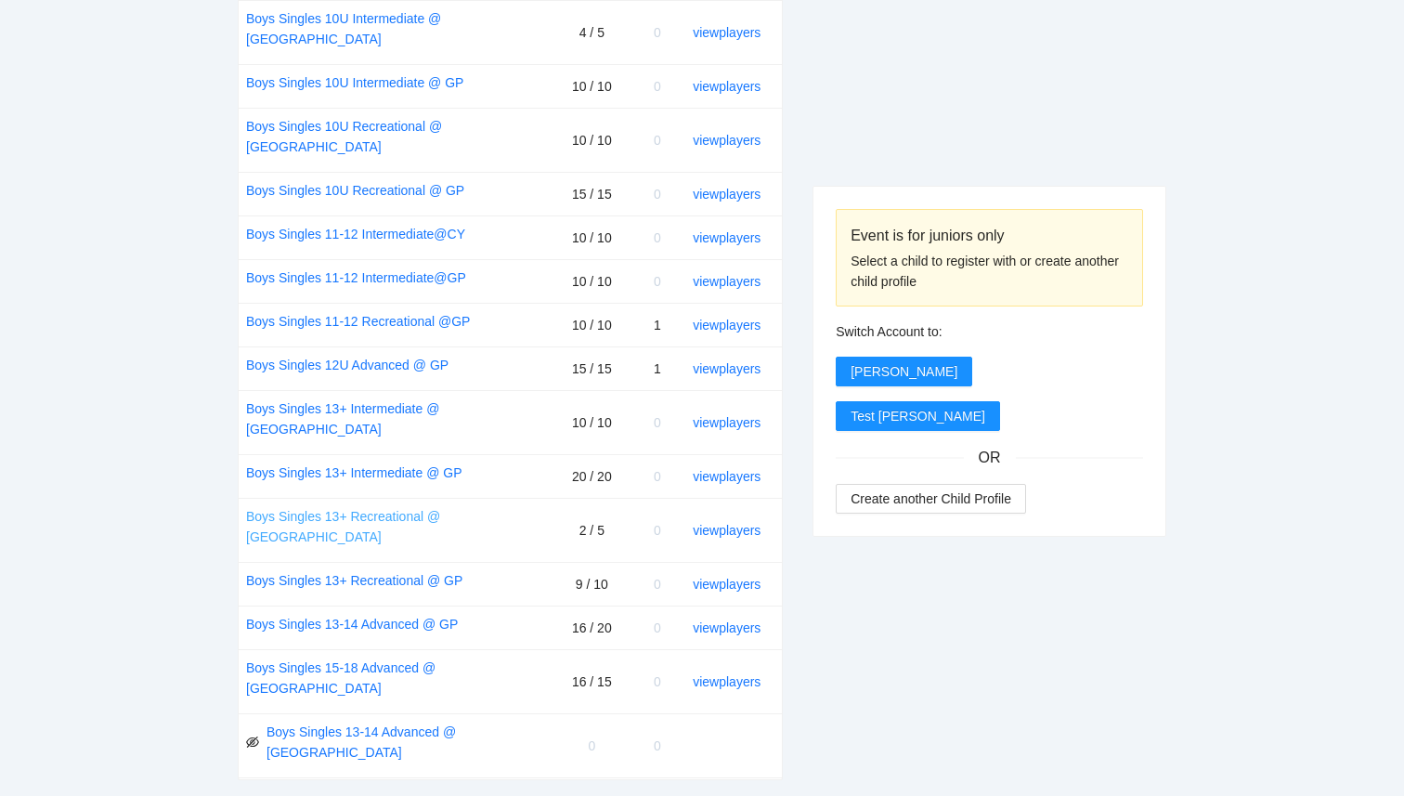
click at [425, 506] on link "Boys Singles 13+ Recreational @ CY" at bounding box center [396, 526] width 301 height 41
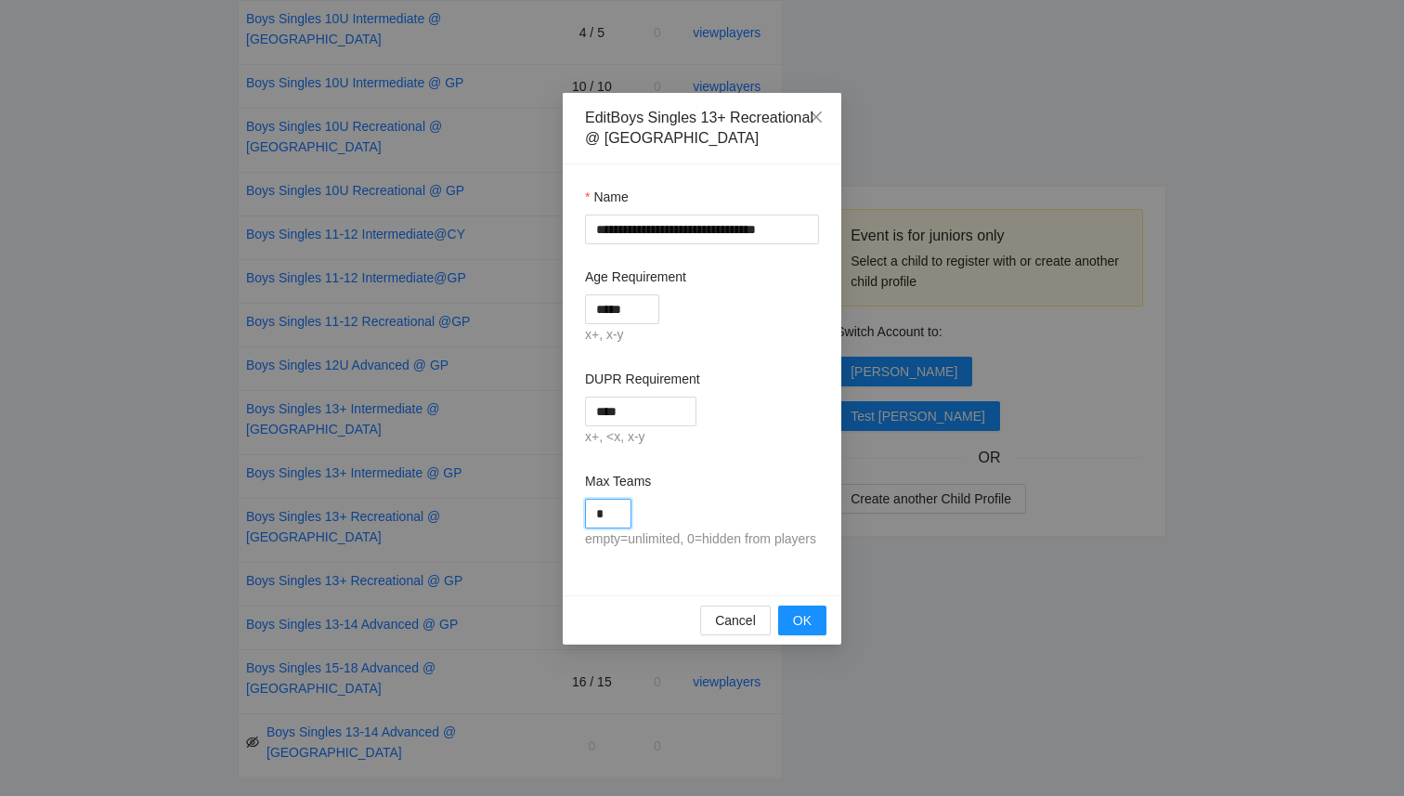
drag, startPoint x: 614, startPoint y: 517, endPoint x: 573, endPoint y: 504, distance: 43.7
click at [573, 504] on div "**********" at bounding box center [702, 379] width 278 height 431
type input "*"
click at [806, 630] on span "OK" at bounding box center [802, 620] width 19 height 20
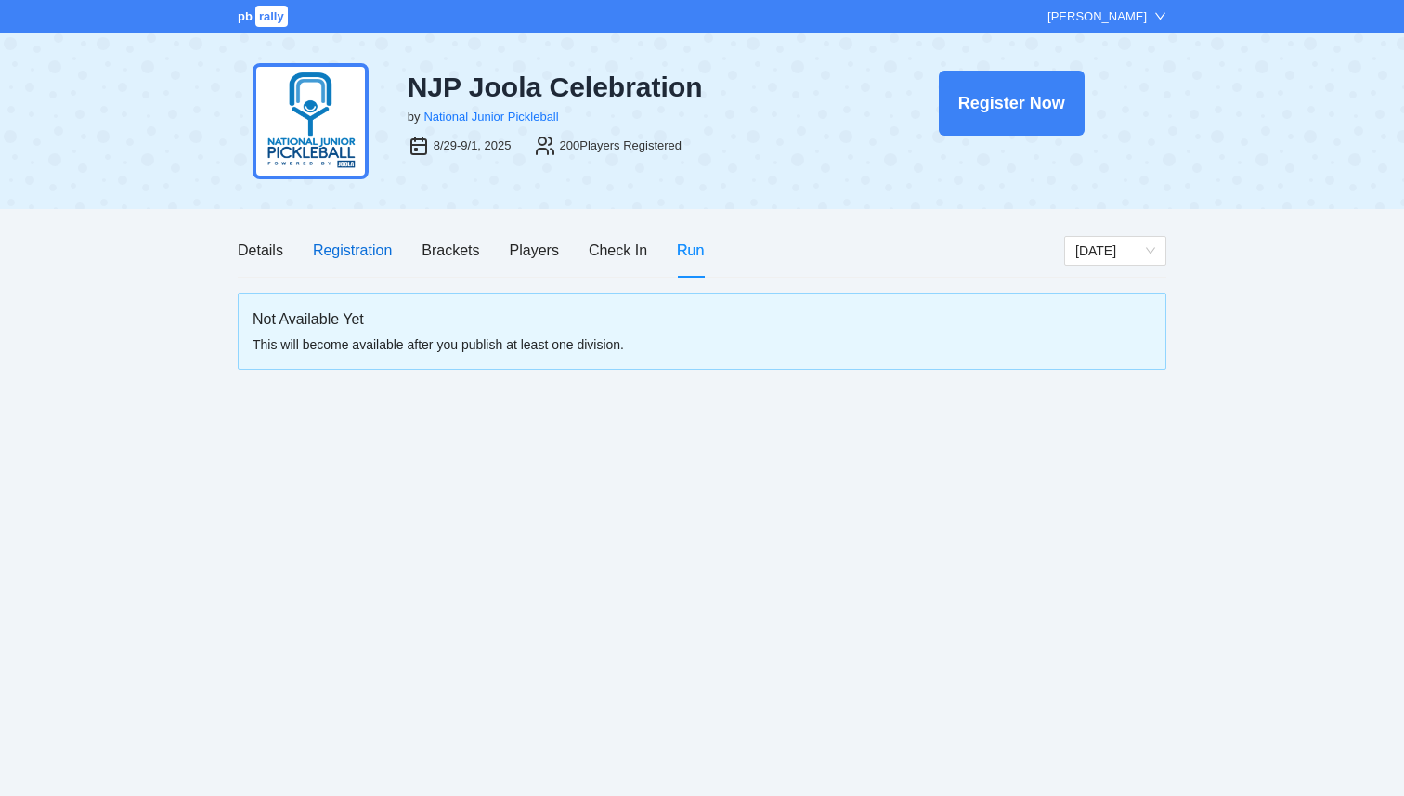
click at [369, 254] on div "Registration" at bounding box center [352, 250] width 79 height 23
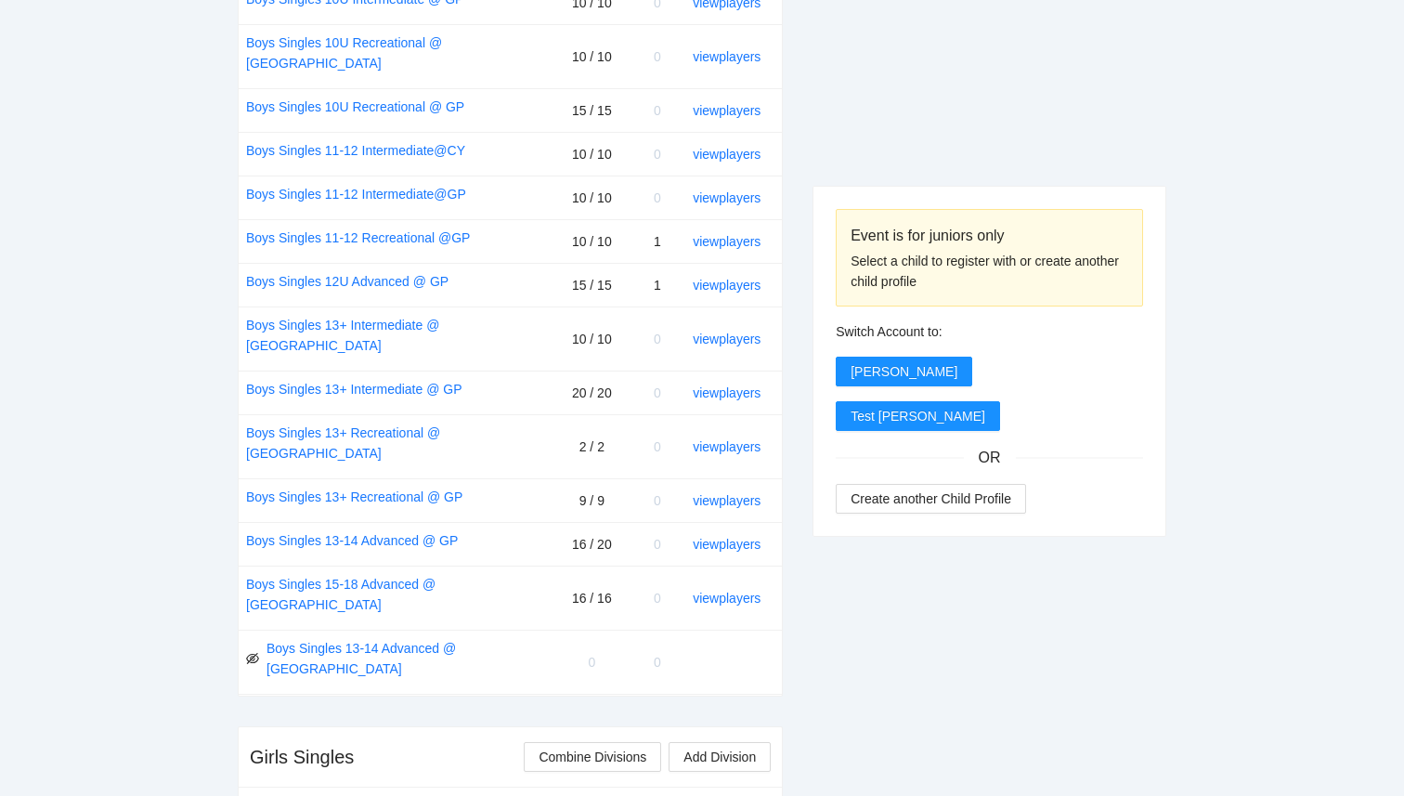
scroll to position [930, 0]
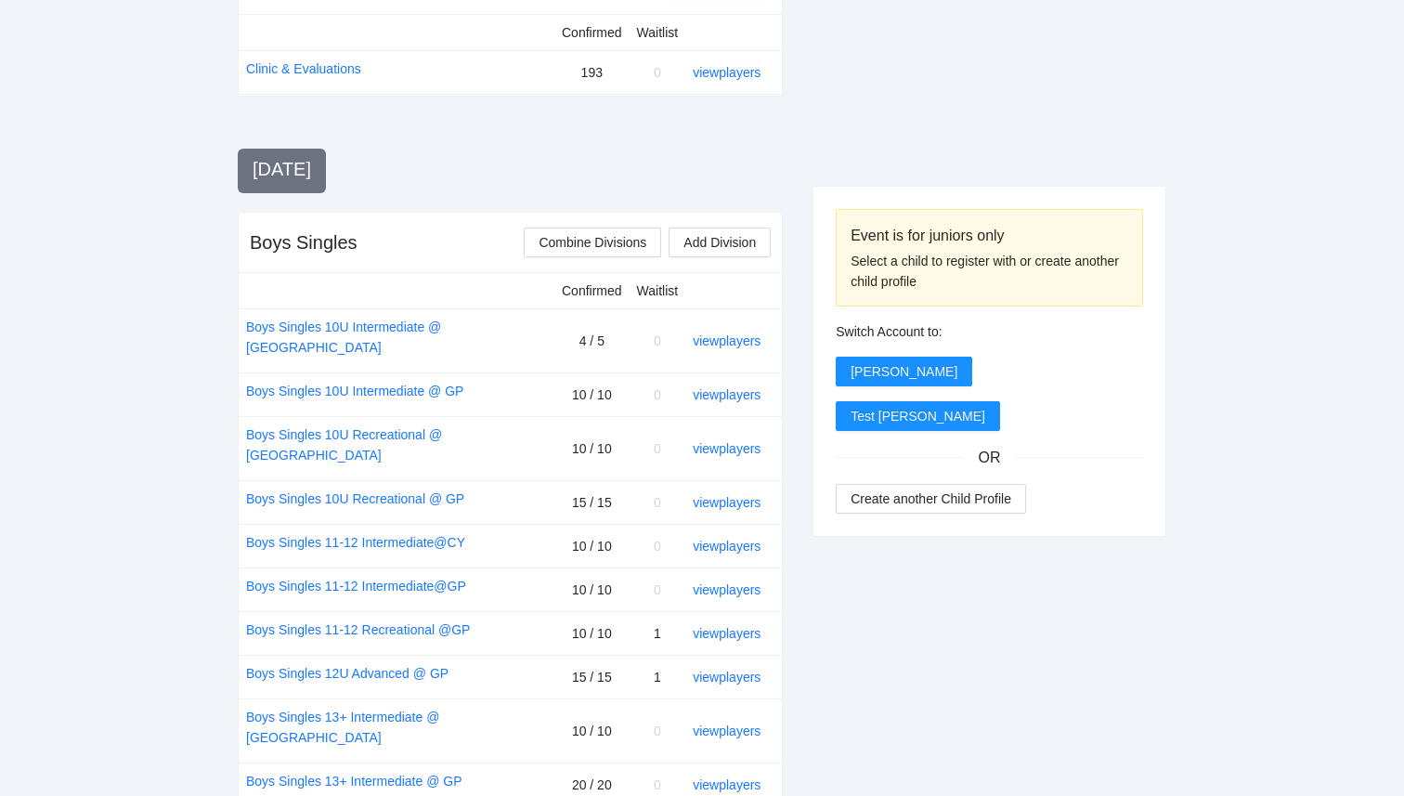
scroll to position [0, 0]
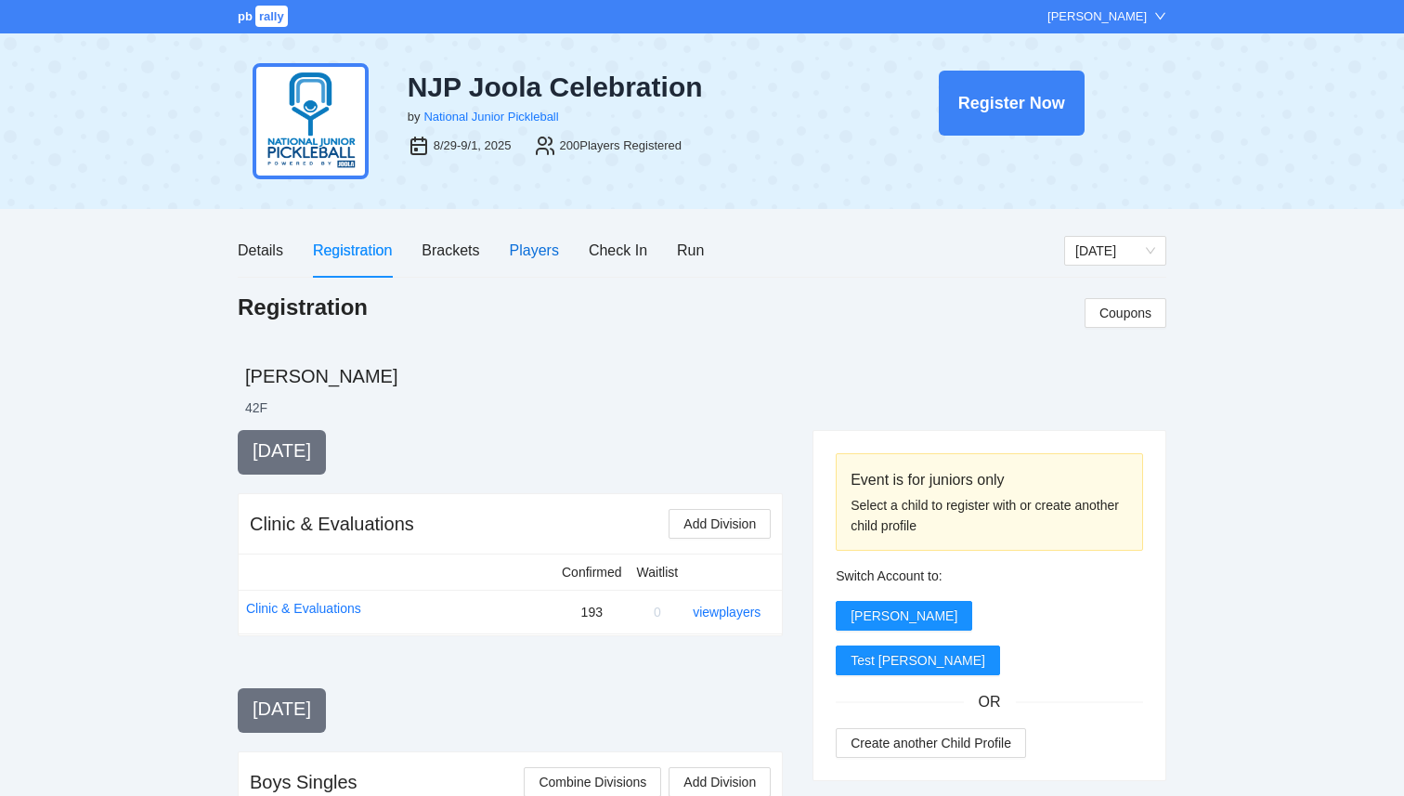
click at [529, 254] on div "Players" at bounding box center [534, 250] width 49 height 23
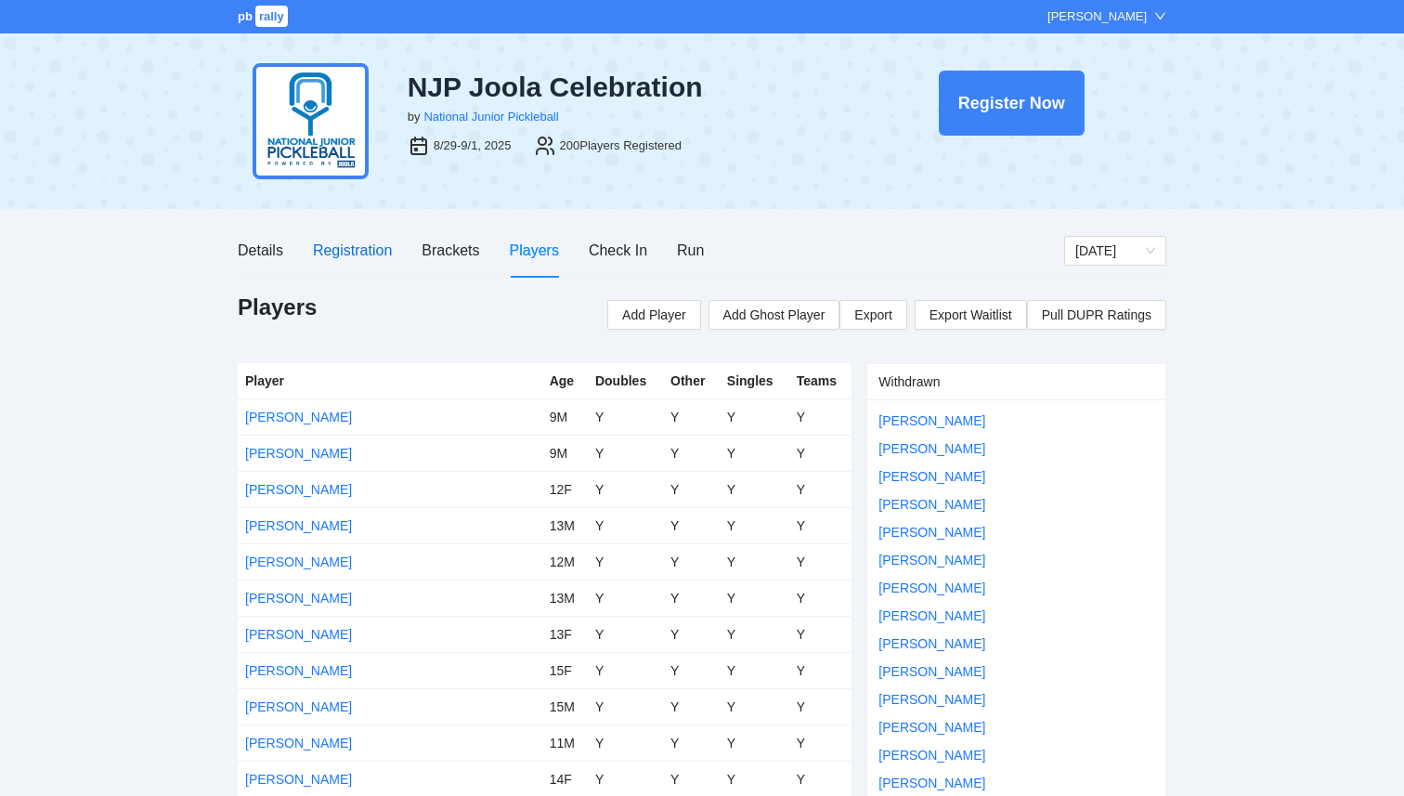
click at [363, 249] on div "Registration" at bounding box center [352, 250] width 79 height 23
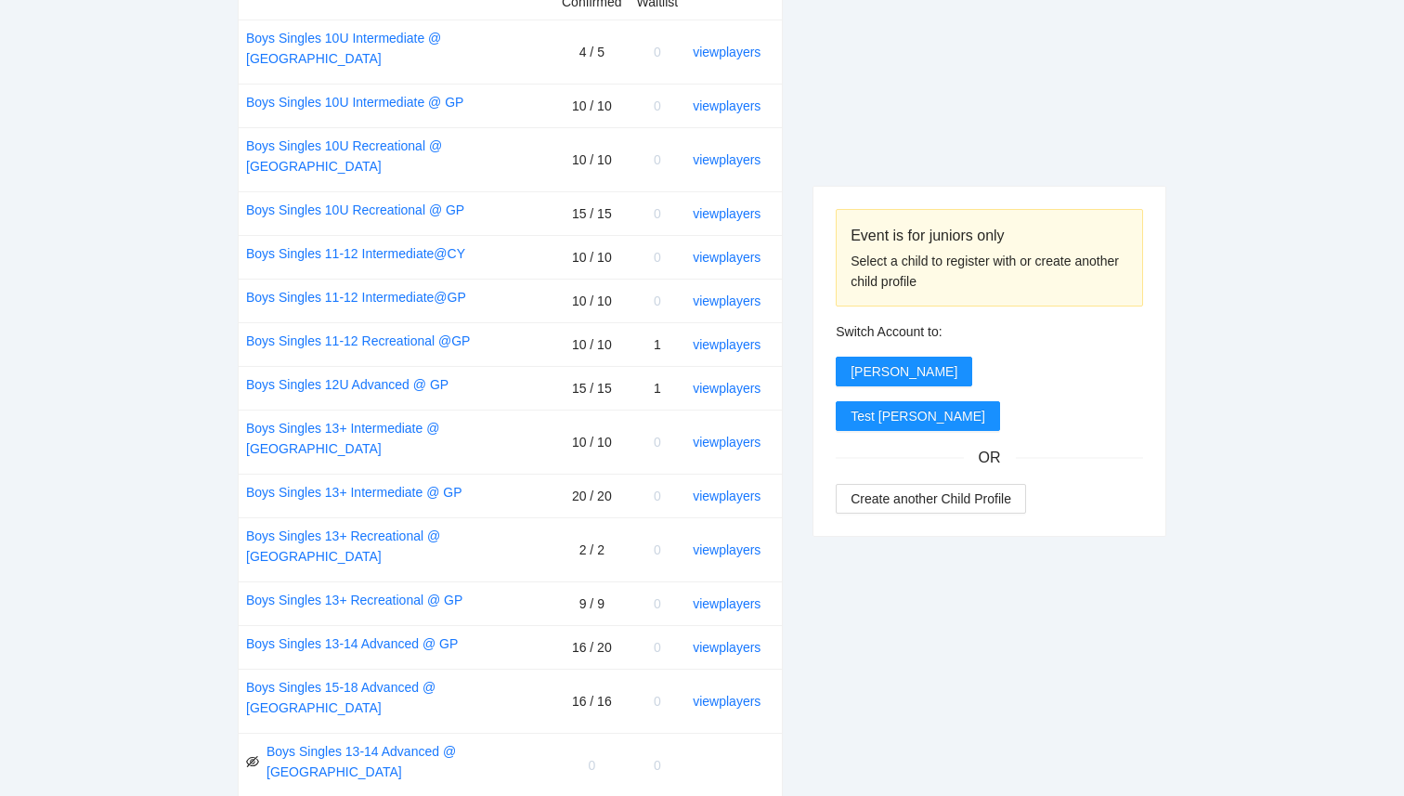
scroll to position [829, 0]
drag, startPoint x: 627, startPoint y: 431, endPoint x: 550, endPoint y: 392, distance: 86.3
click at [550, 392] on tbody "Confirmed Waitlist Boys Singles 10U Intermediate @ CY 4 / 5 0 view players Boys…" at bounding box center [510, 389] width 543 height 813
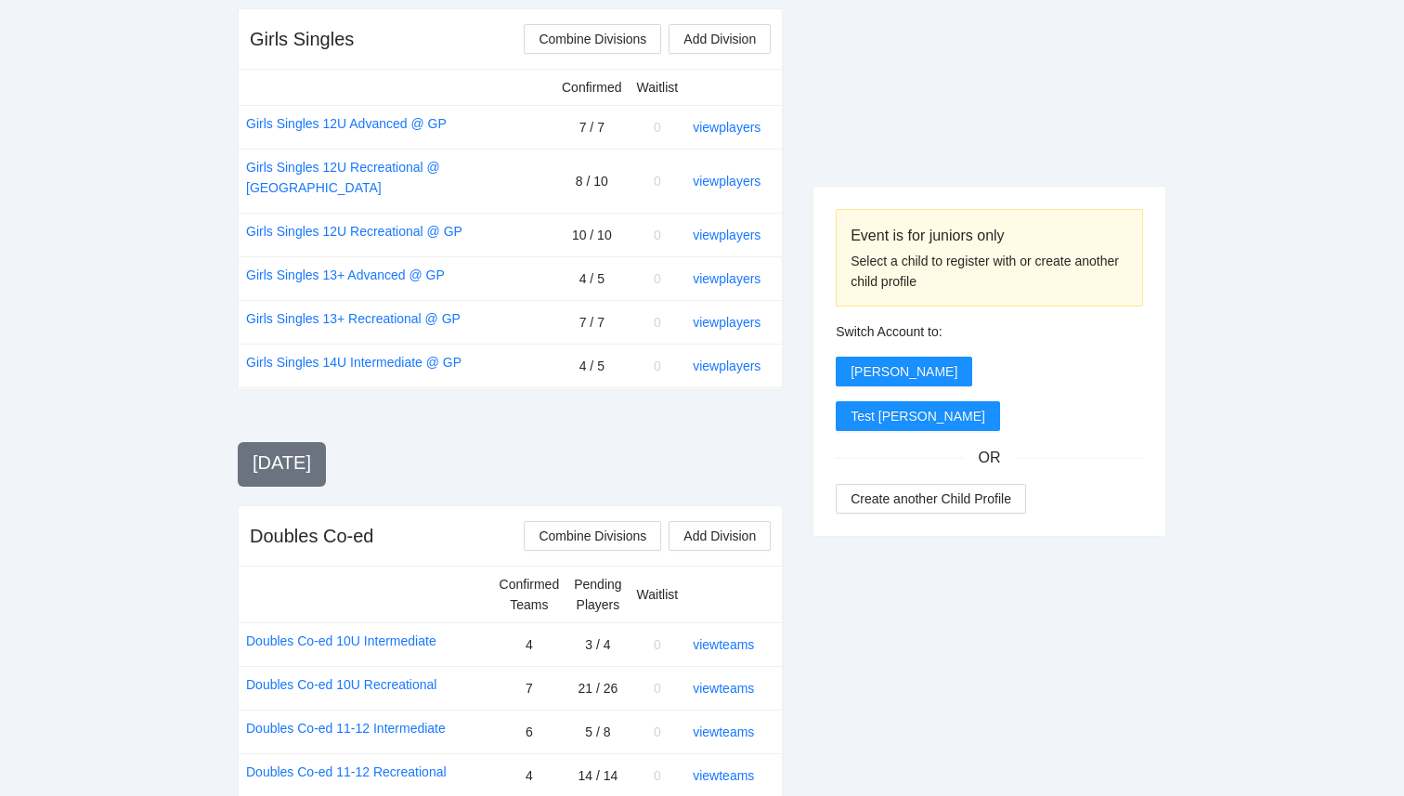
scroll to position [1261, 0]
